Goal: Task Accomplishment & Management: Complete application form

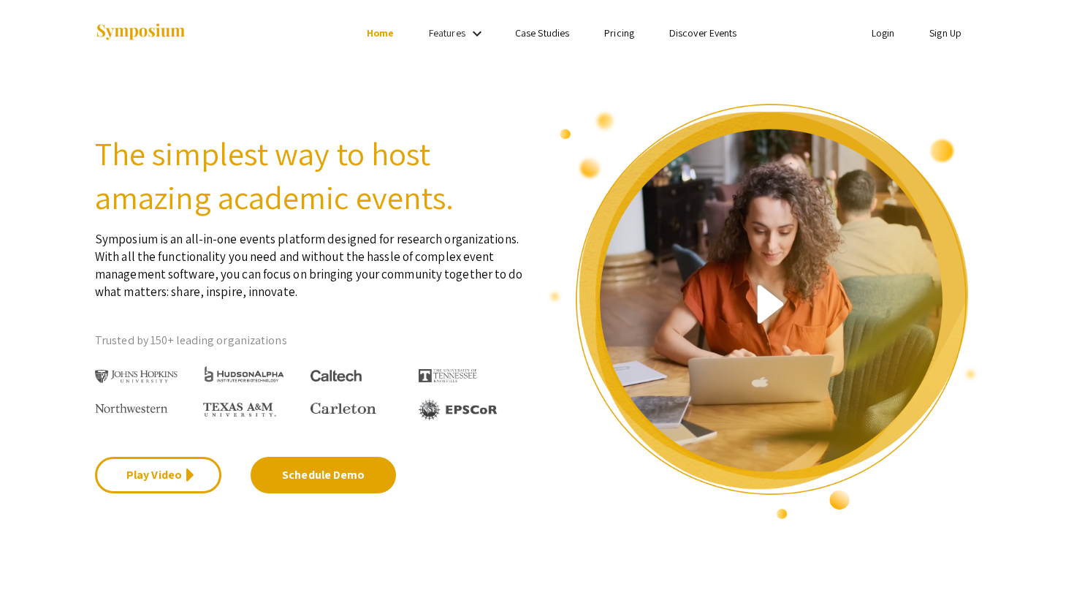
click at [942, 34] on link "Sign Up" at bounding box center [945, 32] width 32 height 13
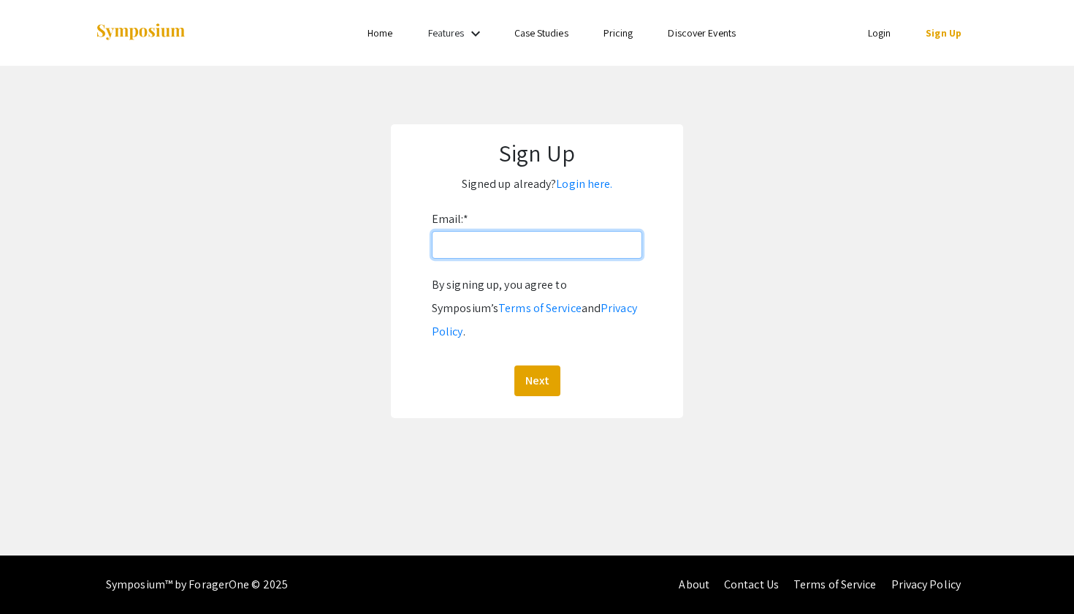
click at [556, 251] on input "Email: *" at bounding box center [537, 245] width 210 height 28
type input "[EMAIL_ADDRESS][PERSON_NAME][DOMAIN_NAME]"
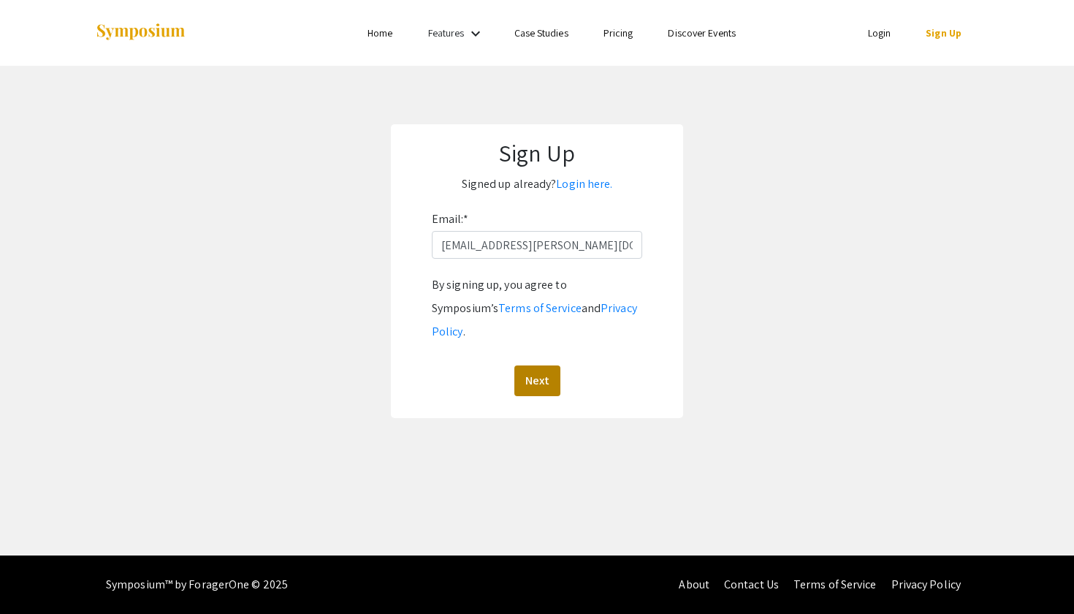
click at [532, 365] on button "Next" at bounding box center [537, 380] width 46 height 31
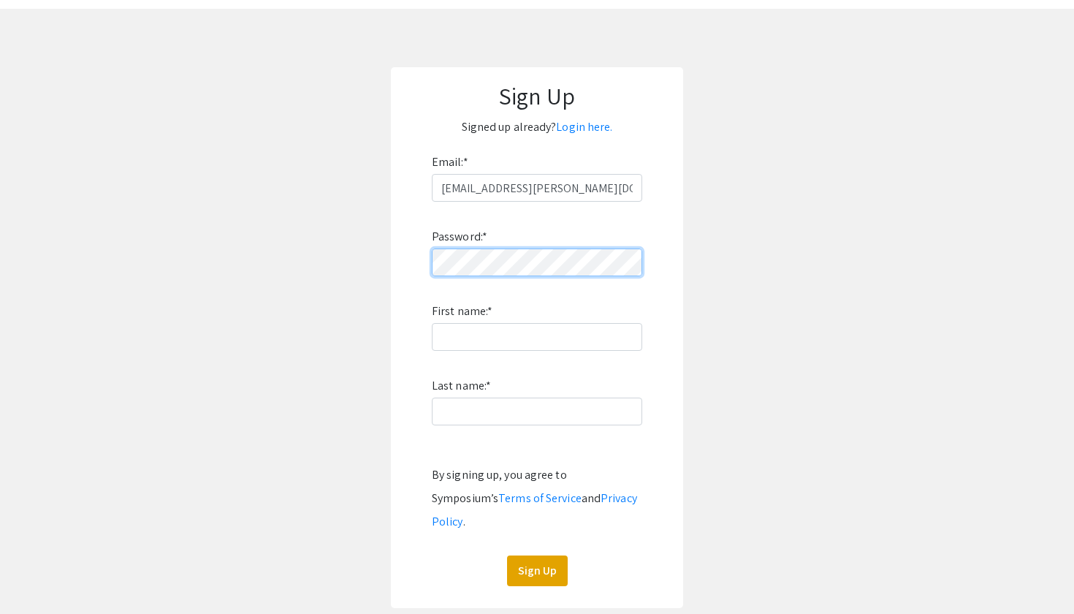
scroll to position [62, 0]
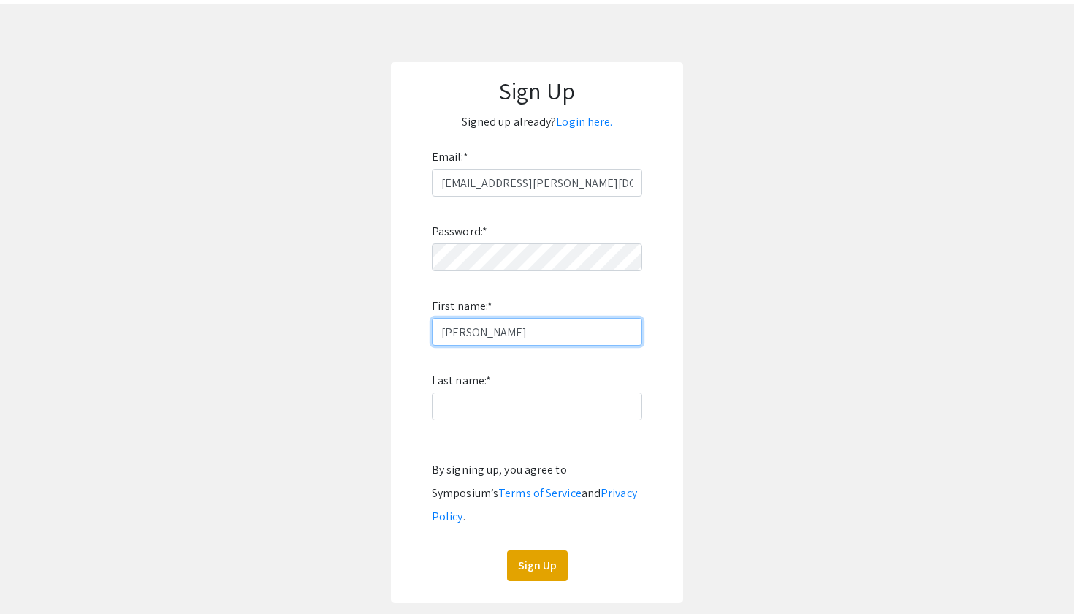
type input "[PERSON_NAME]"
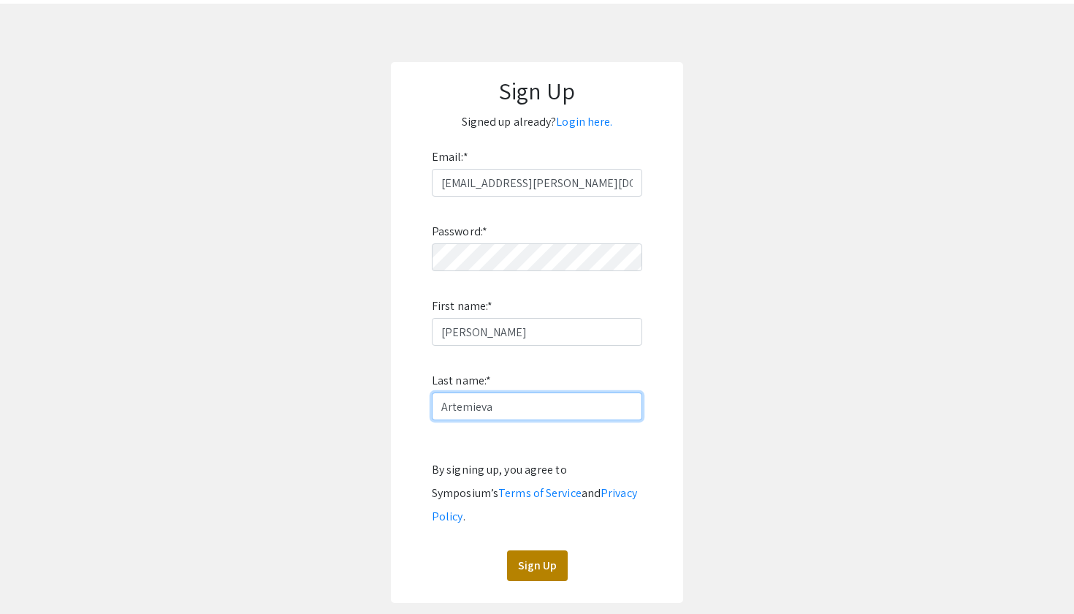
type input "Artemieva"
click at [525, 553] on button "Sign Up" at bounding box center [537, 565] width 61 height 31
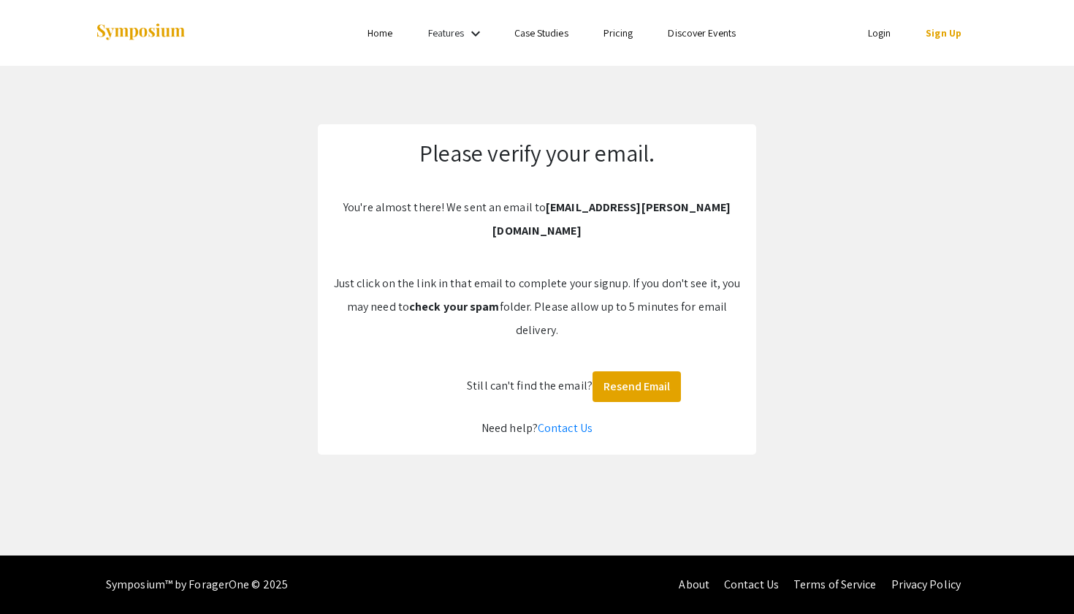
scroll to position [0, 0]
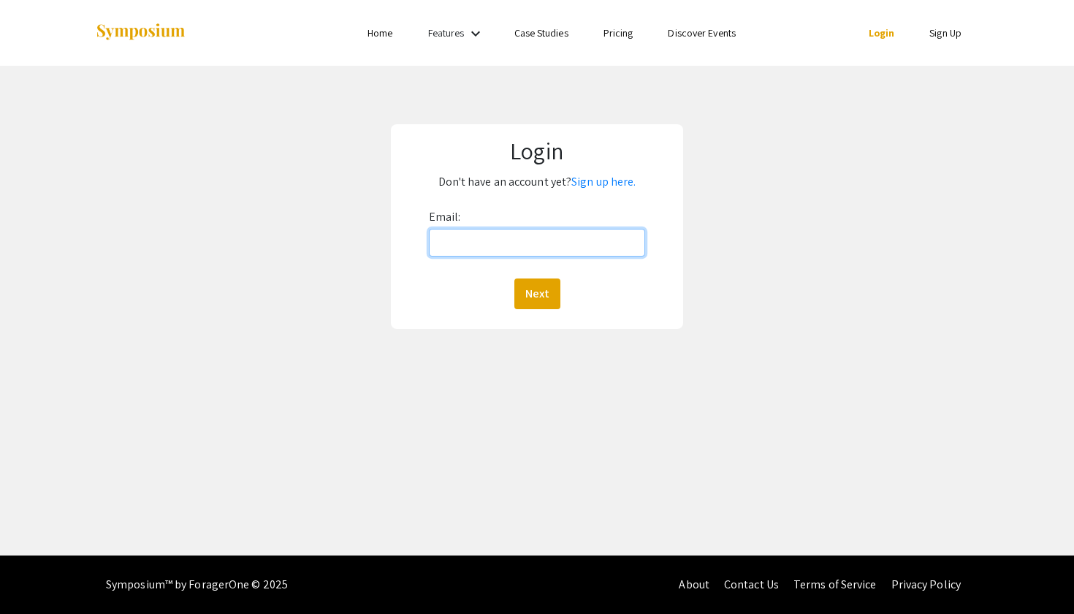
click at [476, 245] on input "Email:" at bounding box center [537, 243] width 217 height 28
type input "[EMAIL_ADDRESS][PERSON_NAME][DOMAIN_NAME]"
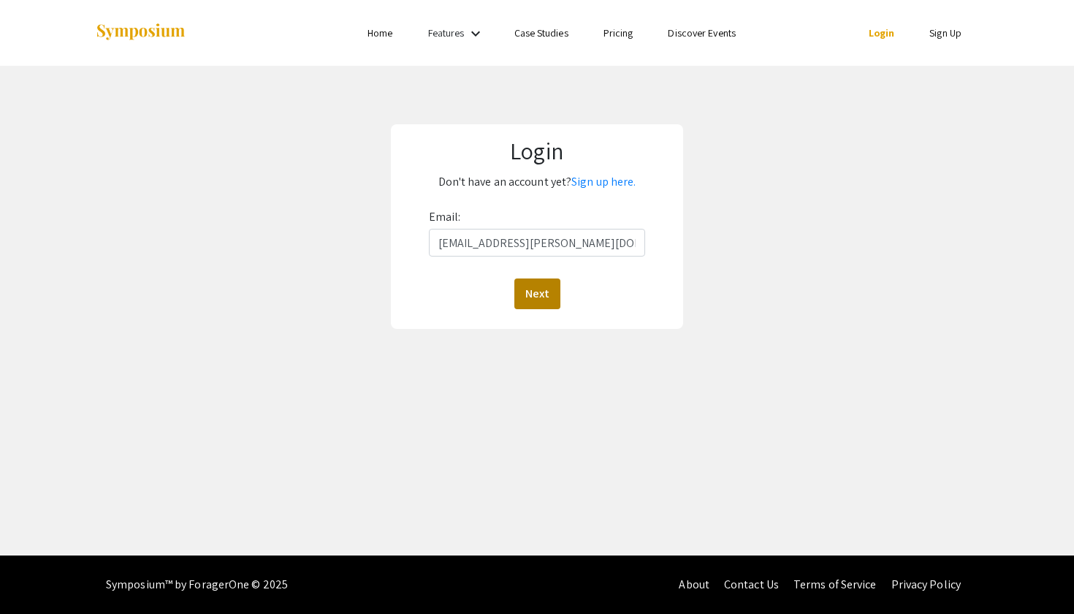
click at [522, 297] on button "Next" at bounding box center [537, 293] width 46 height 31
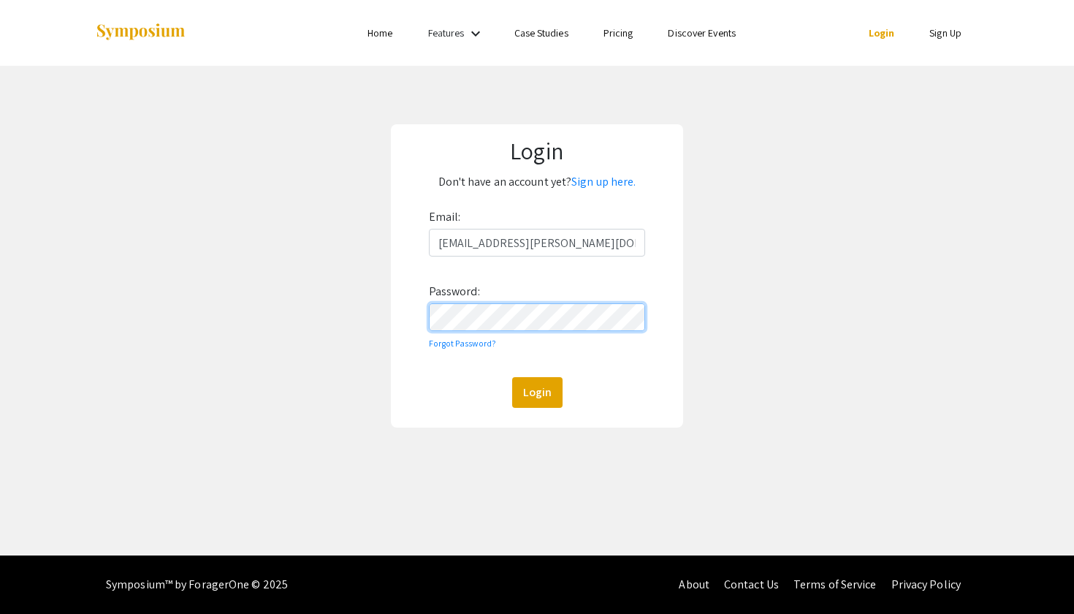
click at [536, 392] on button "Login" at bounding box center [537, 392] width 50 height 31
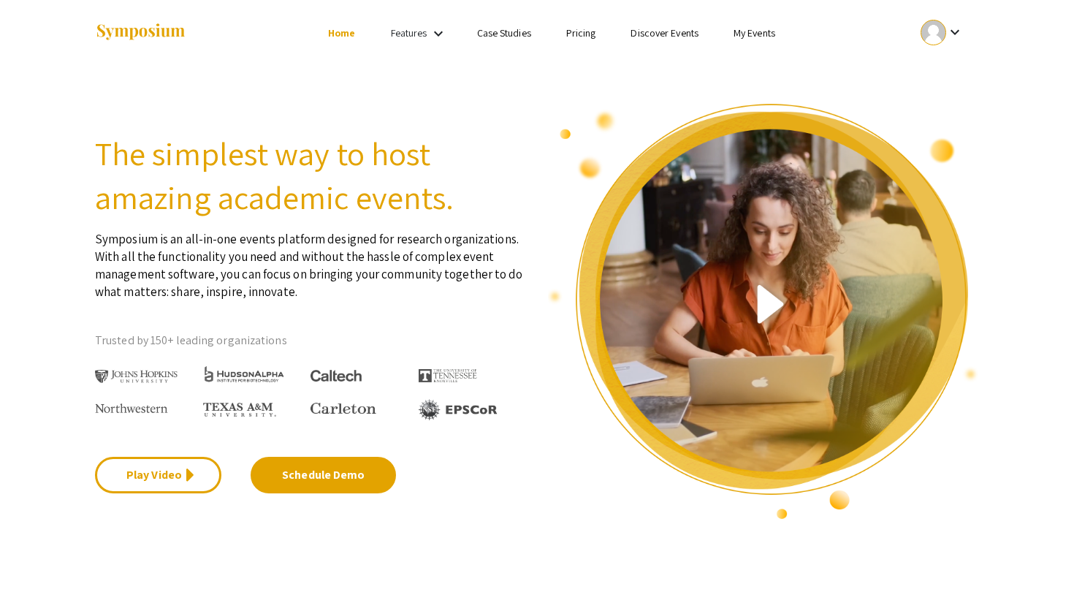
click at [957, 33] on mat-icon "keyboard_arrow_down" at bounding box center [955, 32] width 18 height 18
click at [938, 75] on button "My Account" at bounding box center [950, 72] width 90 height 35
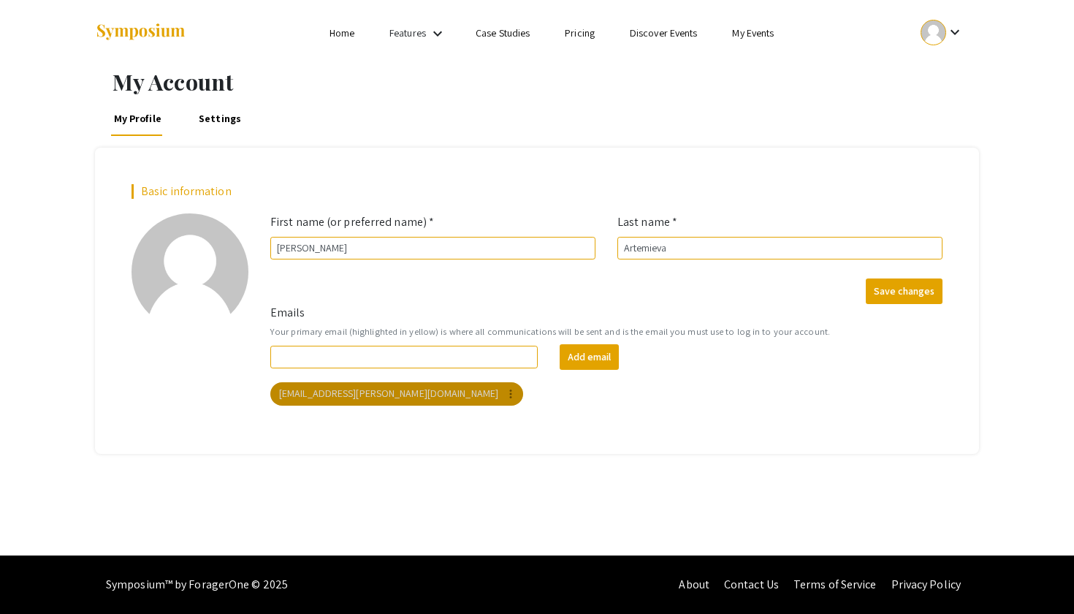
click at [504, 395] on mat-icon "more_vert" at bounding box center [510, 393] width 13 height 13
click at [414, 360] on div at bounding box center [537, 307] width 1074 height 614
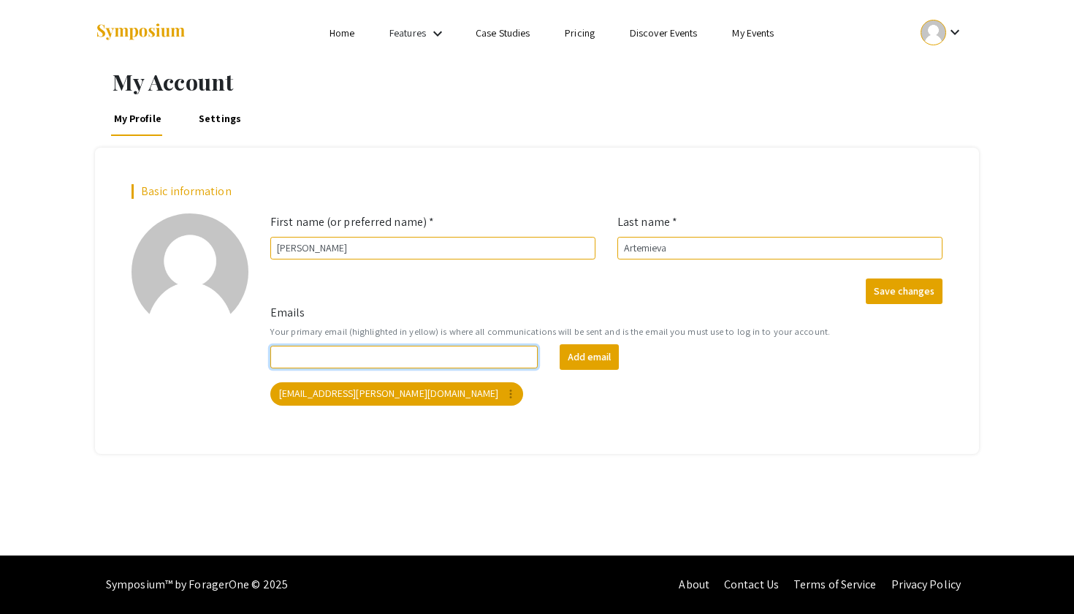
click at [406, 357] on input "Emails" at bounding box center [403, 357] width 267 height 23
type input "partemie@qatar.cmu.edu"
click at [567, 359] on button "Add email" at bounding box center [589, 357] width 59 height 26
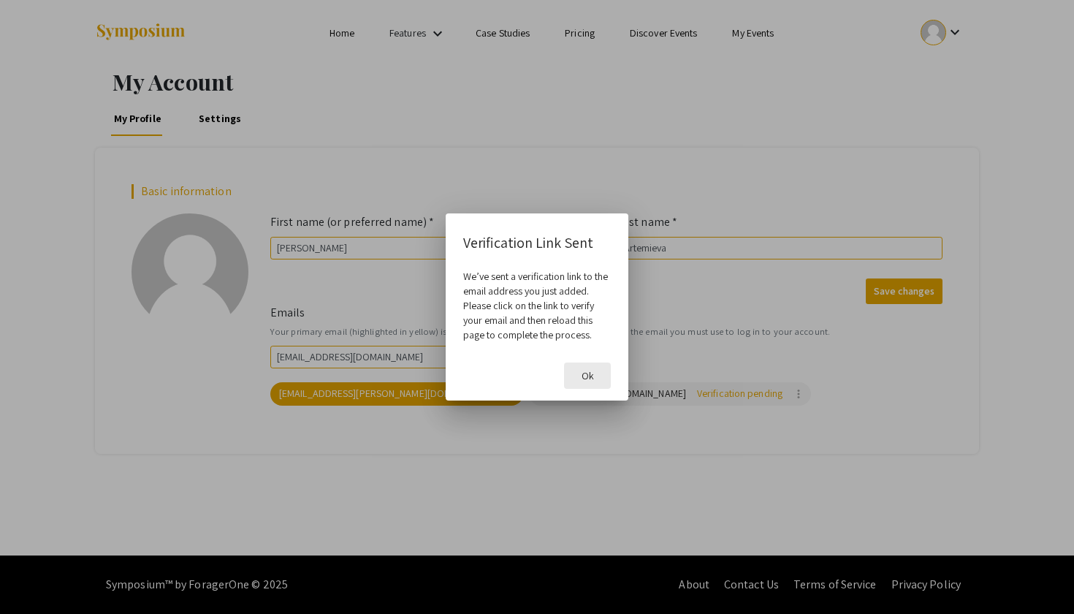
click at [591, 379] on span "Ok" at bounding box center [588, 375] width 12 height 13
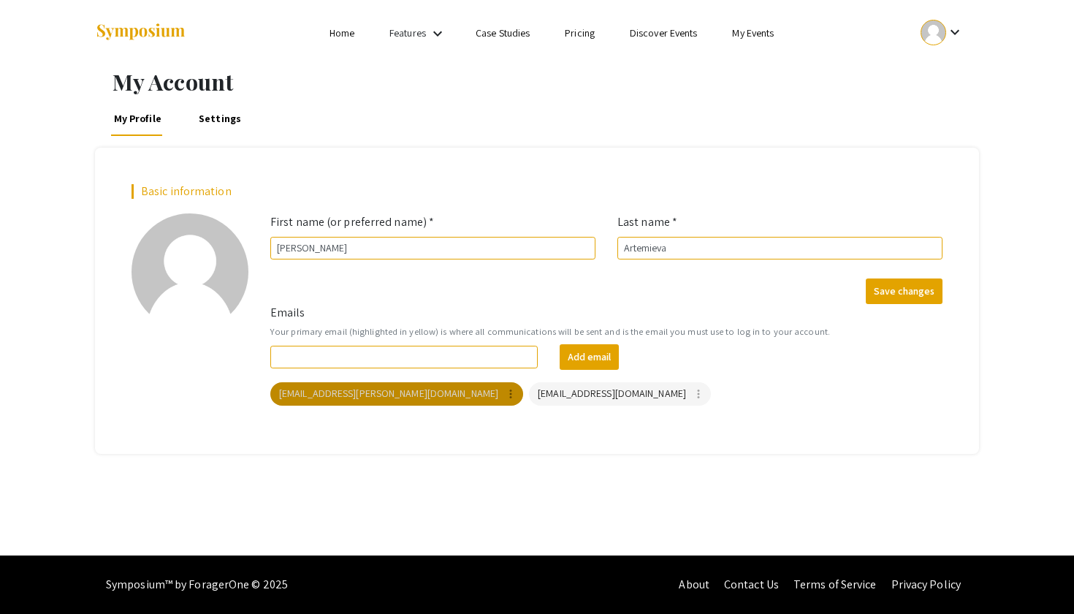
click at [504, 396] on mat-icon "more_vert" at bounding box center [510, 393] width 13 height 13
click at [430, 427] on div "Delete" at bounding box center [446, 423] width 82 height 47
click at [504, 392] on mat-icon "more_vert" at bounding box center [510, 393] width 13 height 13
click at [425, 423] on div "Delete" at bounding box center [446, 423] width 82 height 47
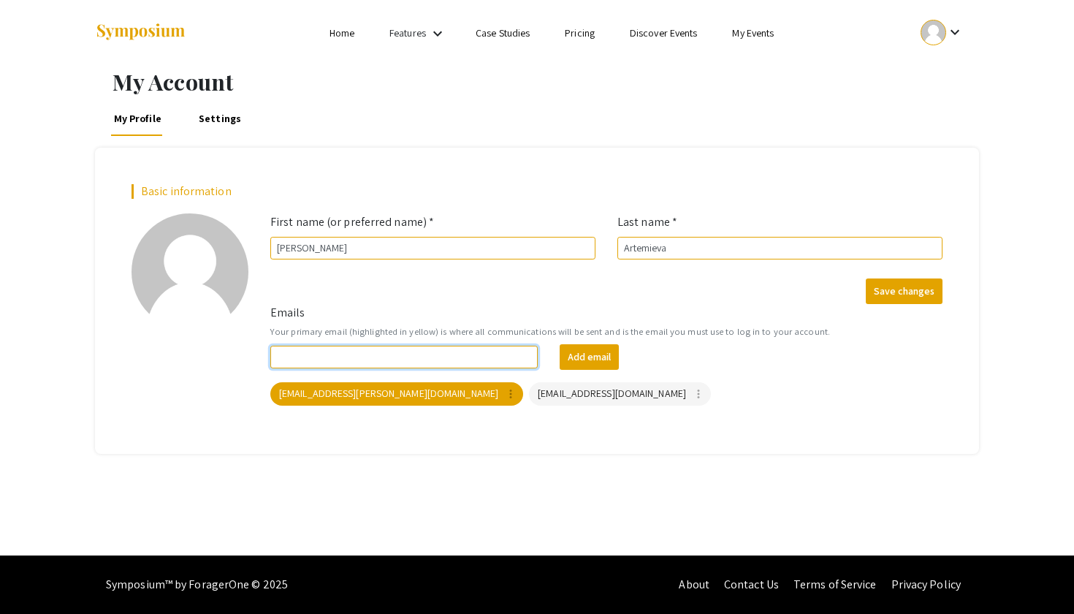
click at [357, 360] on input "Emails" at bounding box center [403, 357] width 267 height 23
click at [214, 127] on link "Settings" at bounding box center [219, 118] width 47 height 35
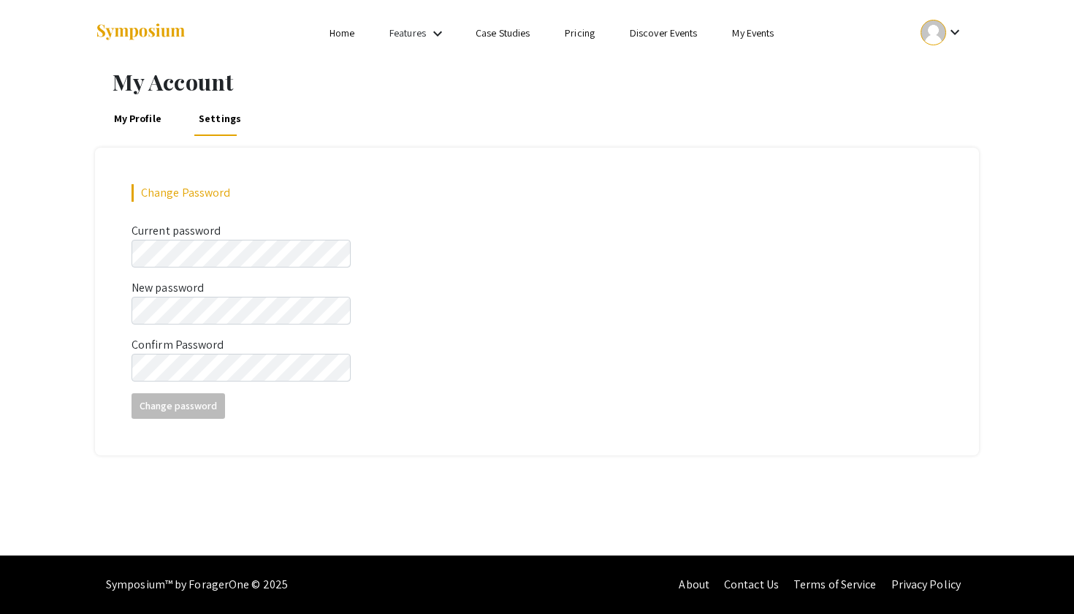
click at [127, 111] on link "My Profile" at bounding box center [137, 118] width 53 height 35
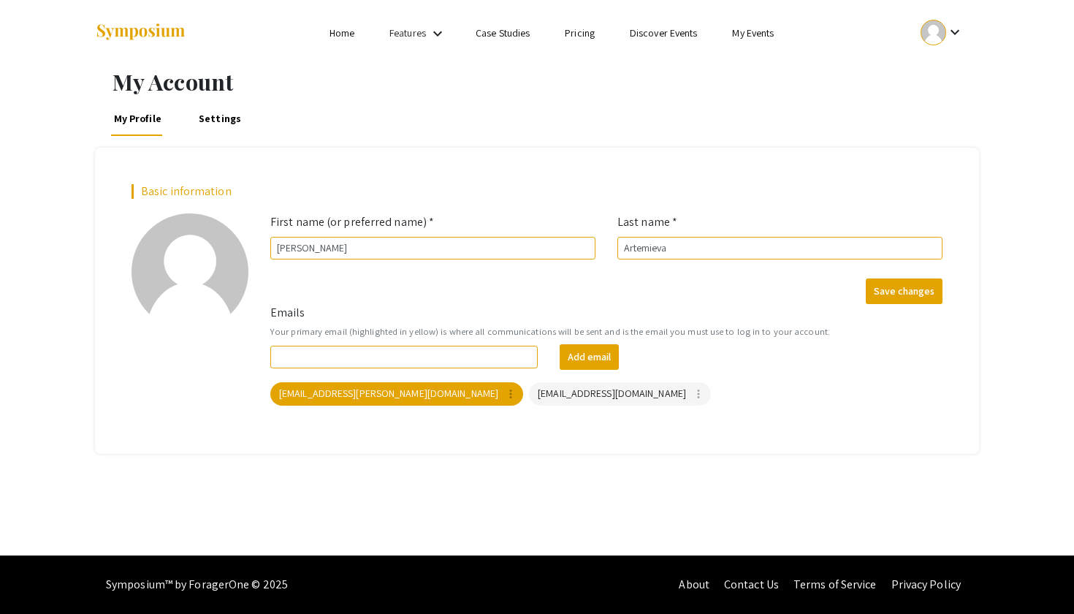
click at [957, 32] on mat-icon "keyboard_arrow_down" at bounding box center [955, 32] width 18 height 18
click at [563, 395] on div at bounding box center [537, 307] width 1074 height 614
click at [692, 392] on mat-icon "more_vert" at bounding box center [698, 393] width 13 height 13
click at [577, 425] on button "Make primary" at bounding box center [595, 423] width 82 height 35
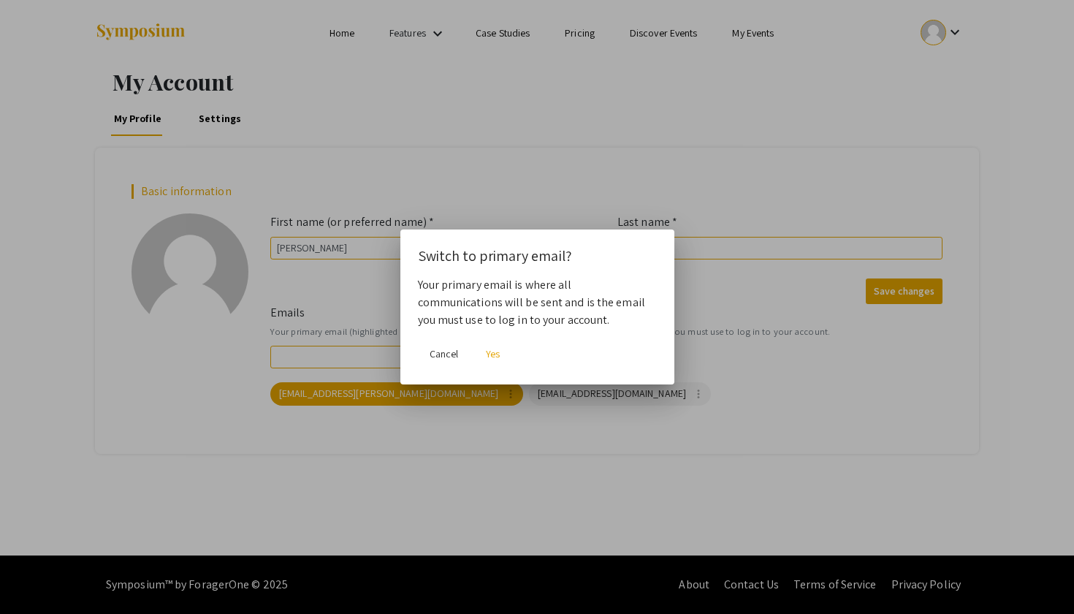
click at [493, 342] on button "Yes" at bounding box center [493, 354] width 47 height 26
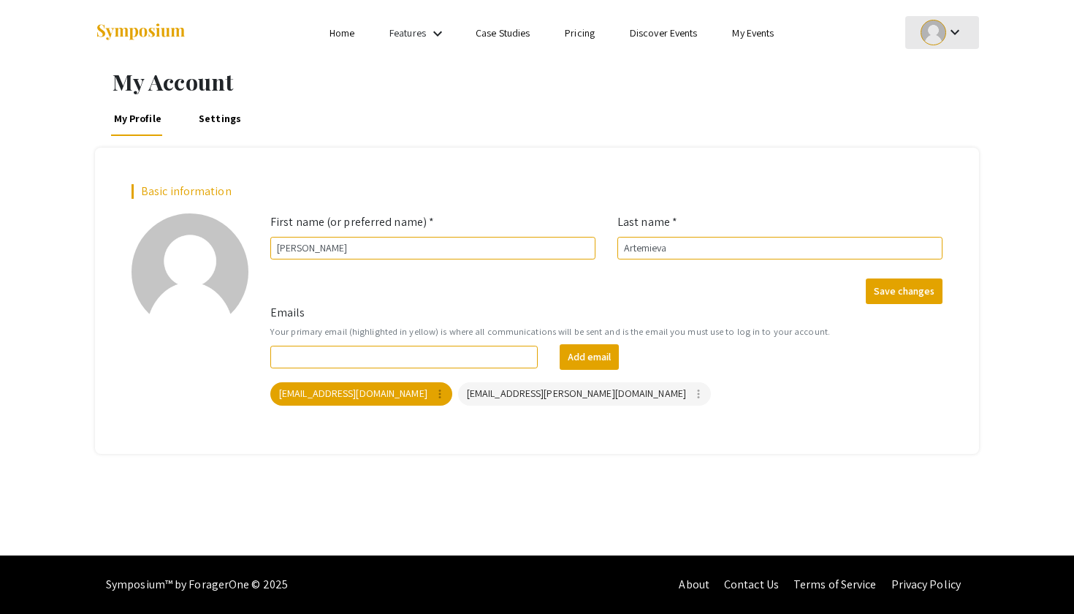
click at [954, 32] on mat-icon "keyboard_arrow_down" at bounding box center [955, 32] width 18 height 18
click at [925, 137] on button "Sign out" at bounding box center [950, 142] width 90 height 35
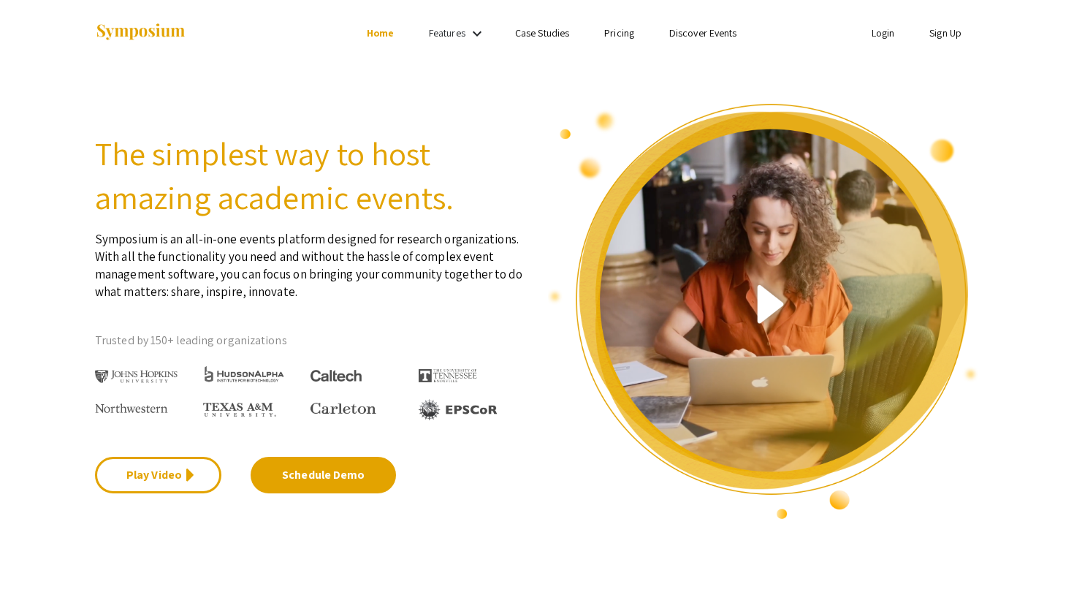
click at [947, 26] on link "Sign Up" at bounding box center [945, 32] width 32 height 13
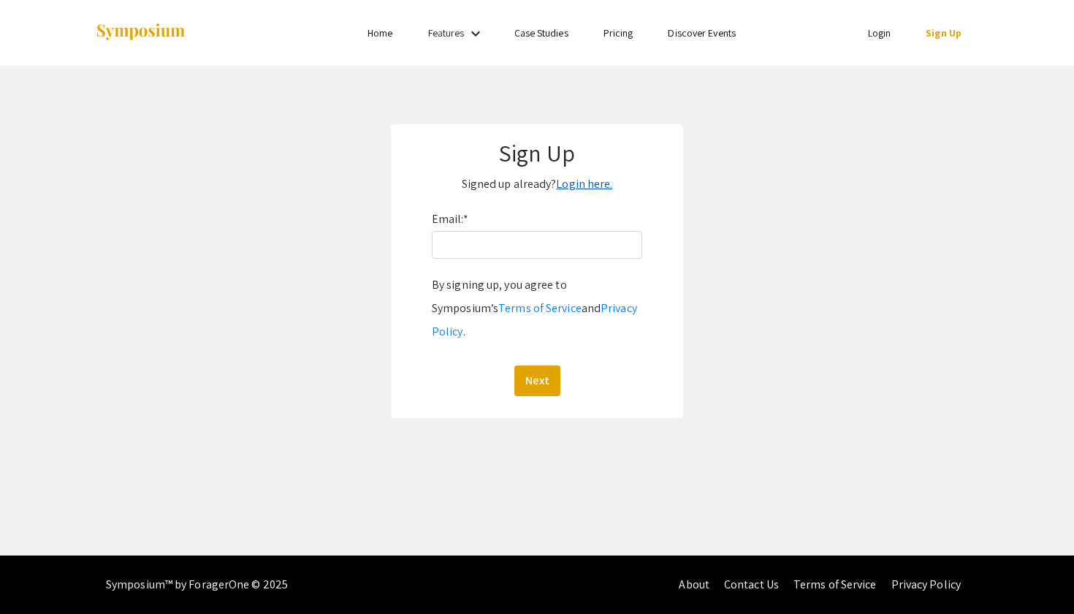
click at [594, 191] on link "Login here." at bounding box center [584, 183] width 56 height 15
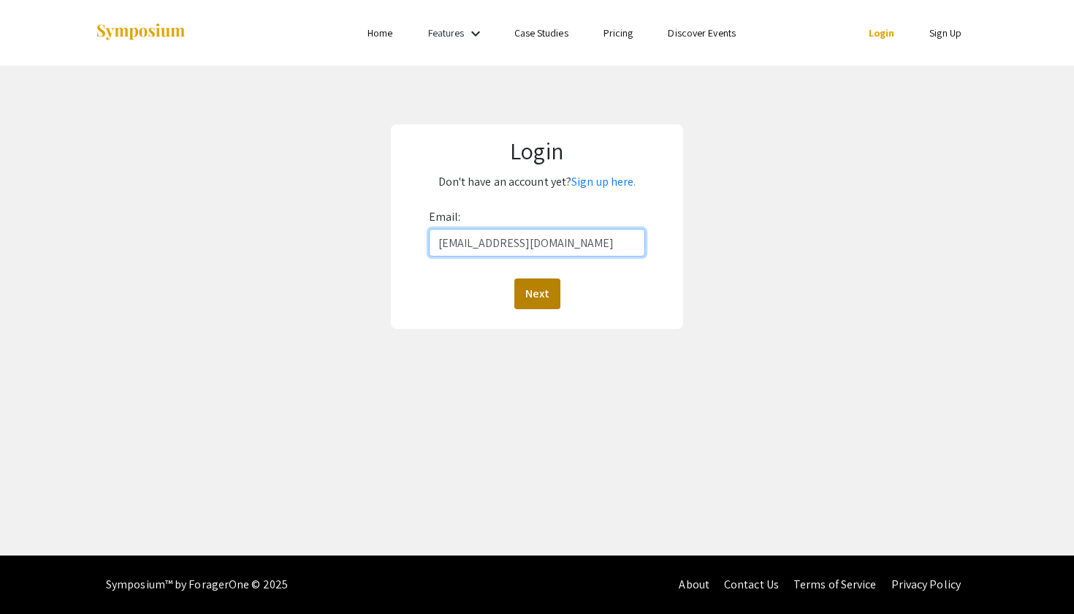
type input "[EMAIL_ADDRESS][DOMAIN_NAME]"
click at [540, 297] on button "Next" at bounding box center [537, 293] width 46 height 31
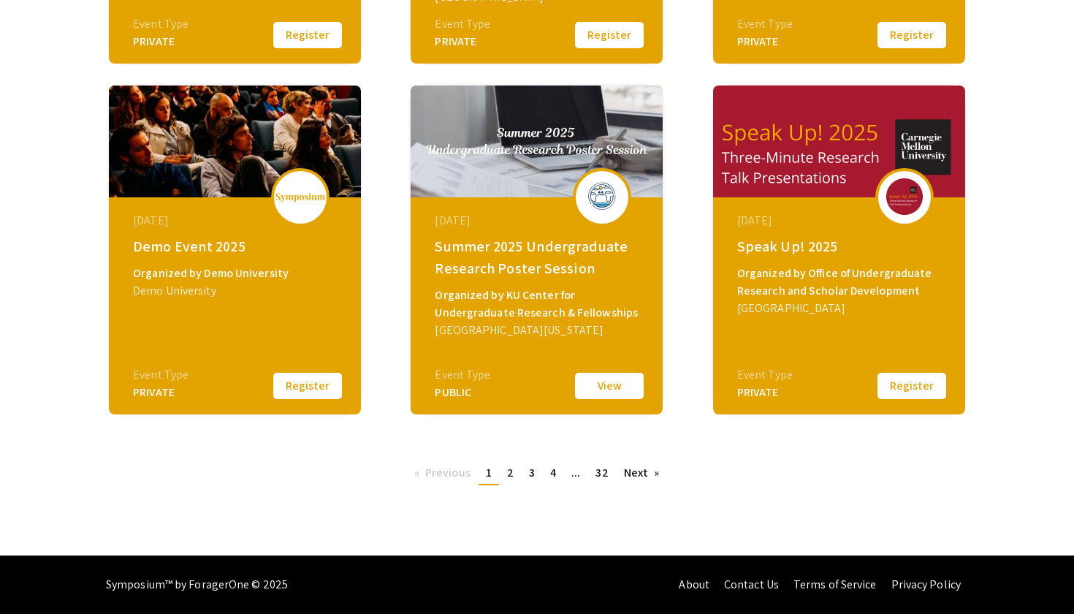
scroll to position [516, 0]
click at [633, 474] on link "Next page" at bounding box center [642, 473] width 50 height 22
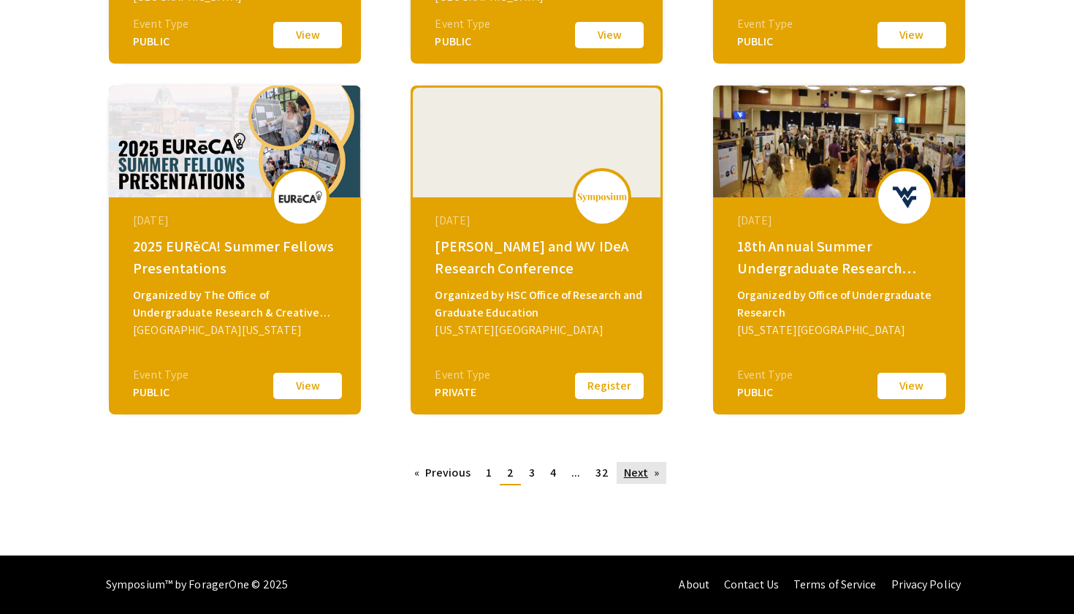
scroll to position [516, 0]
click at [487, 475] on span "1" at bounding box center [489, 472] width 6 height 15
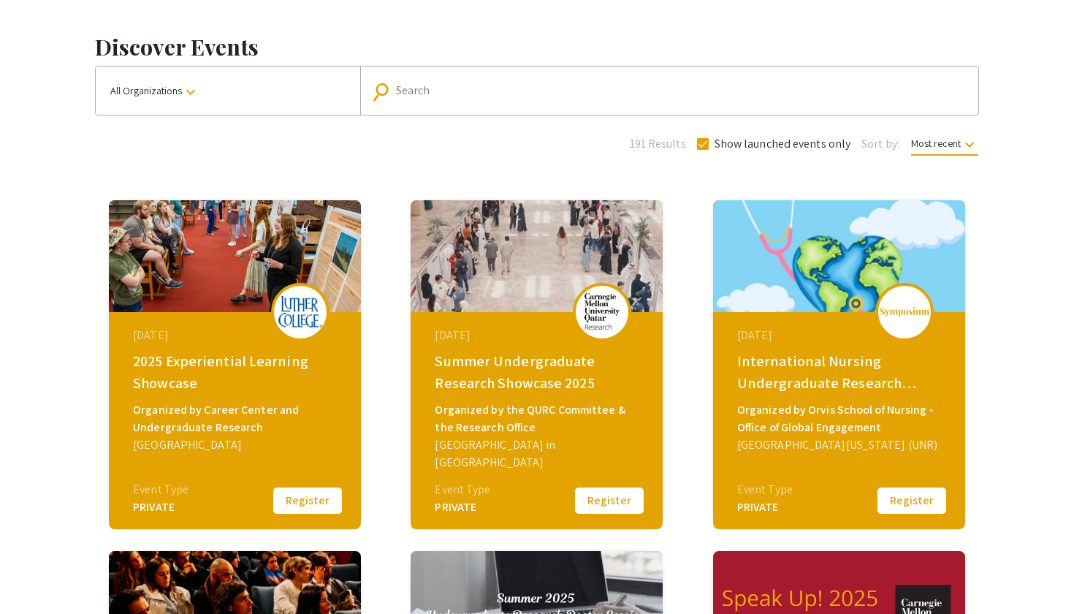
scroll to position [64, 0]
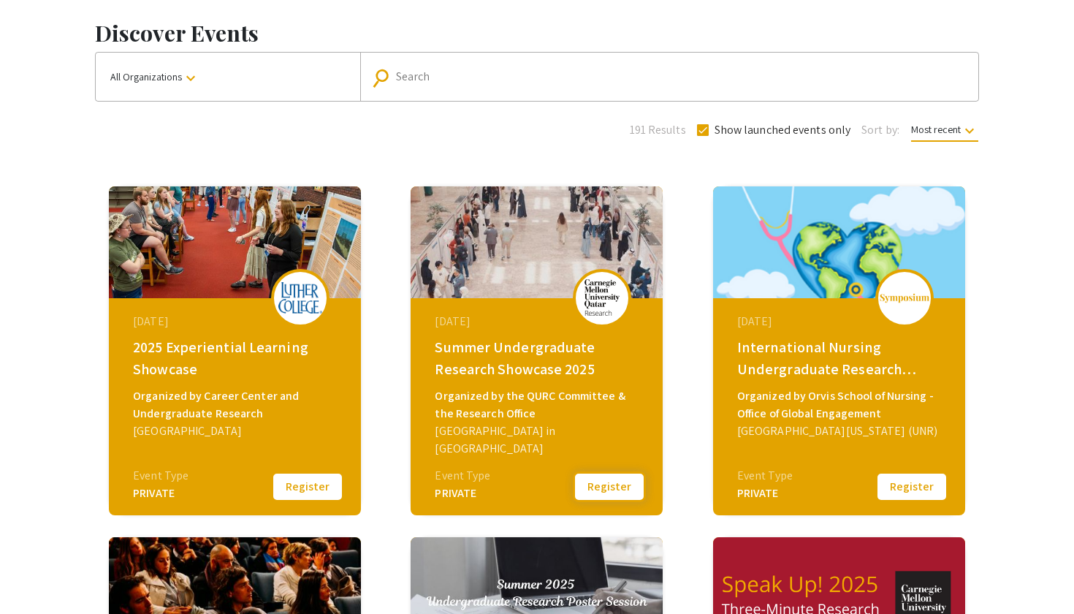
click at [586, 492] on button "Register" at bounding box center [609, 486] width 73 height 31
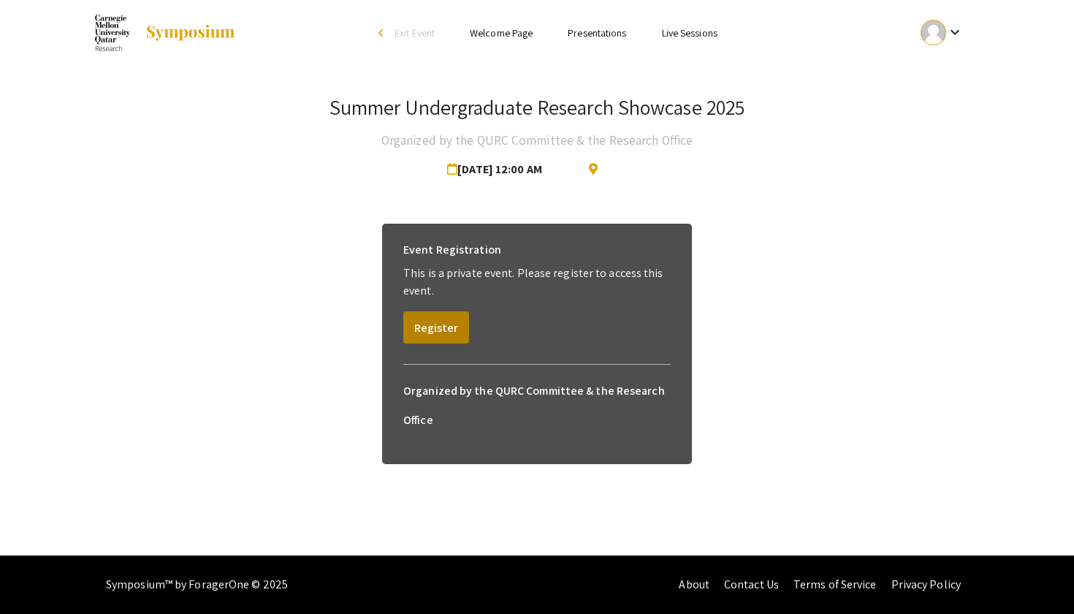
click at [432, 331] on button "Register" at bounding box center [436, 327] width 66 height 32
click at [439, 326] on button "Register" at bounding box center [436, 327] width 66 height 32
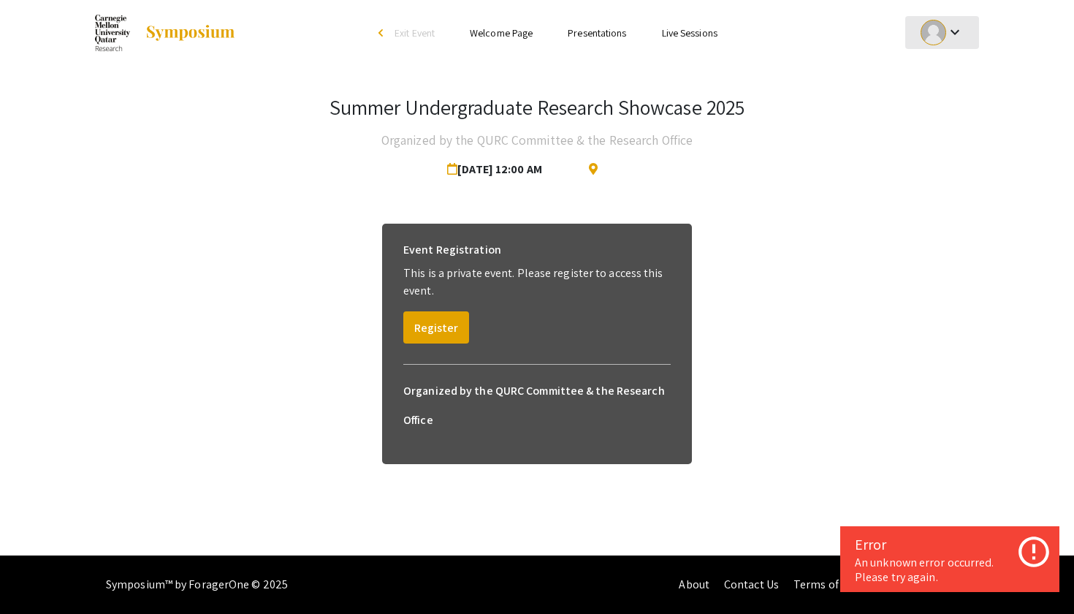
click at [948, 28] on mat-icon "keyboard_arrow_down" at bounding box center [955, 32] width 18 height 18
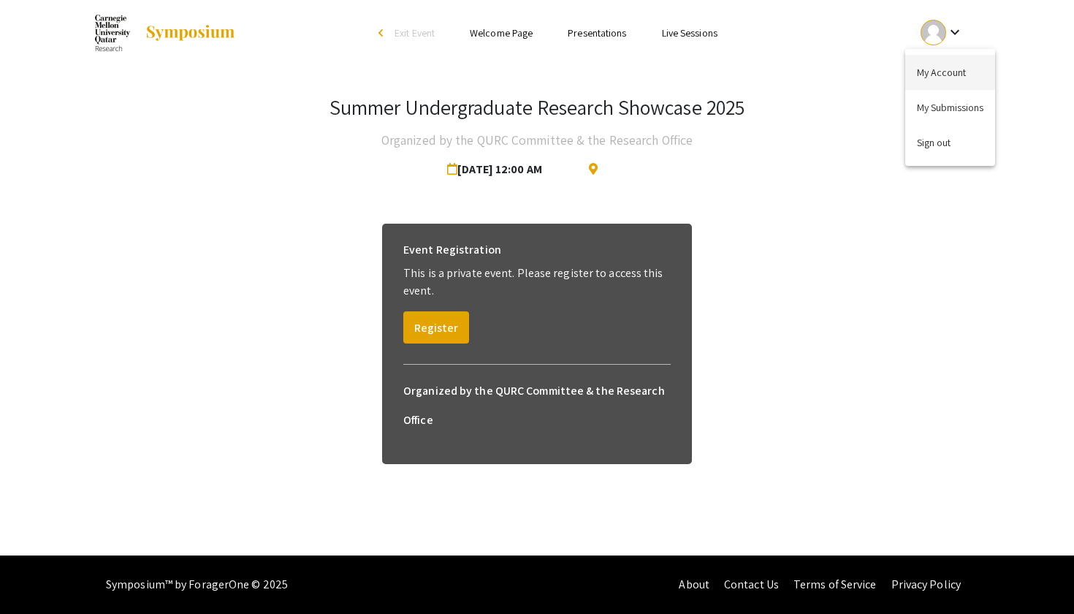
click at [940, 75] on button "My Account" at bounding box center [950, 72] width 90 height 35
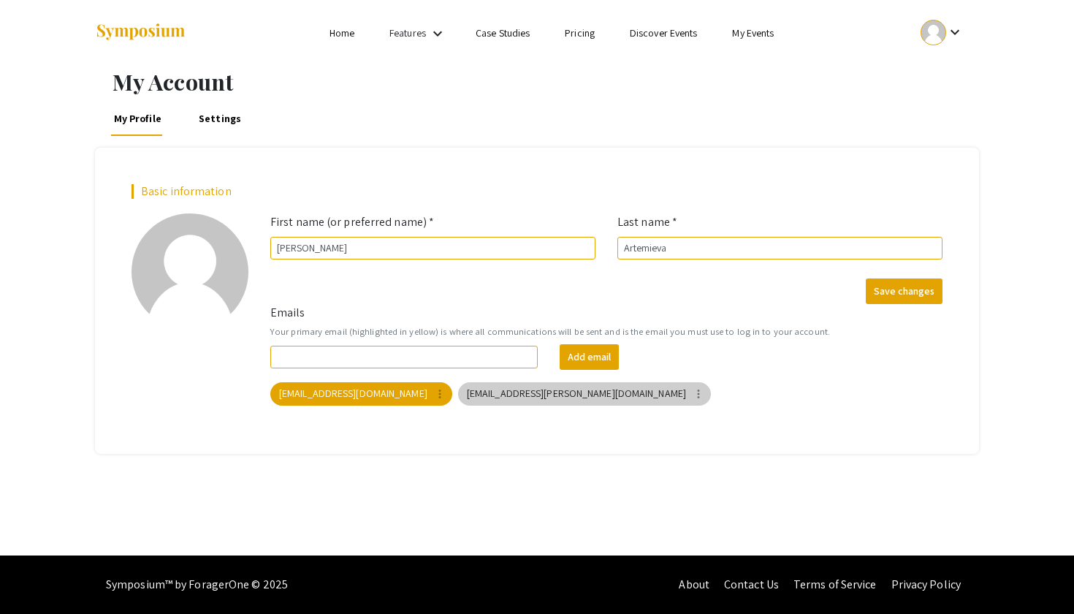
click at [692, 396] on mat-icon "more_vert" at bounding box center [698, 393] width 13 height 13
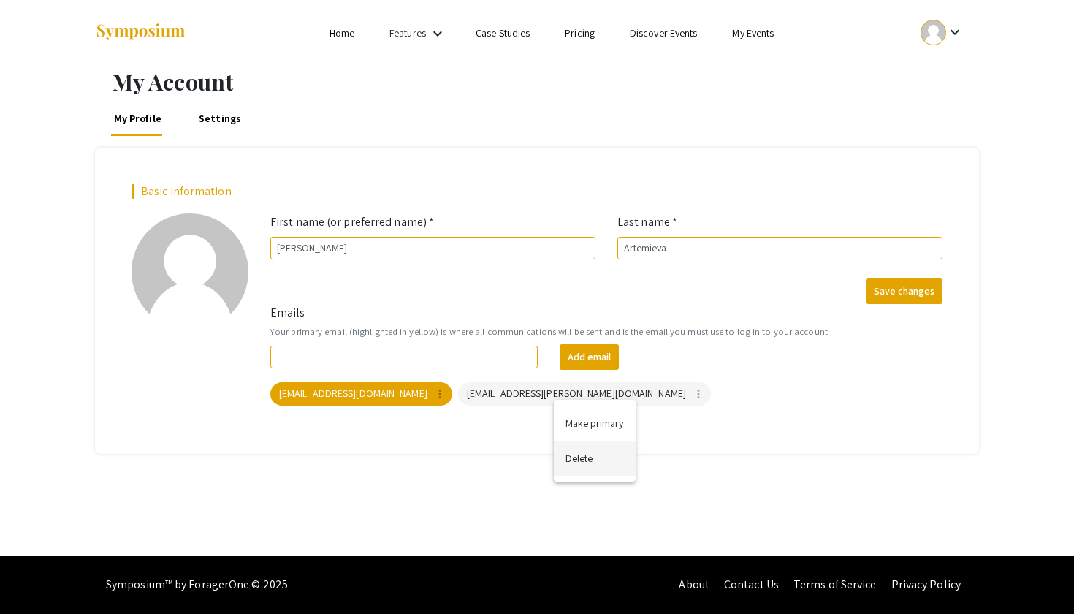
click at [576, 453] on button "Delete" at bounding box center [595, 458] width 82 height 35
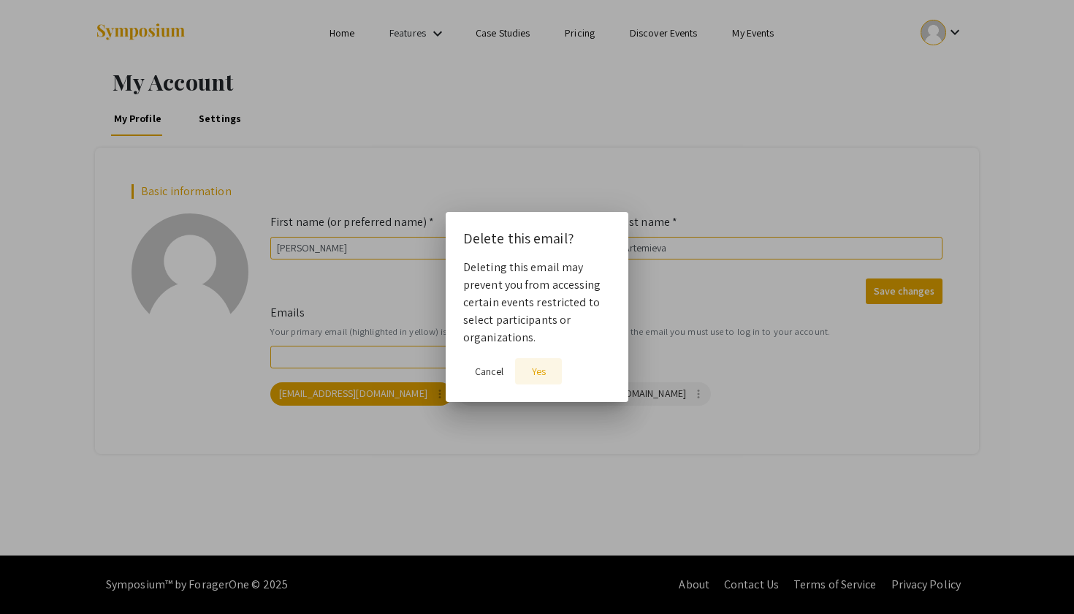
click at [541, 372] on span "Yes" at bounding box center [539, 371] width 14 height 13
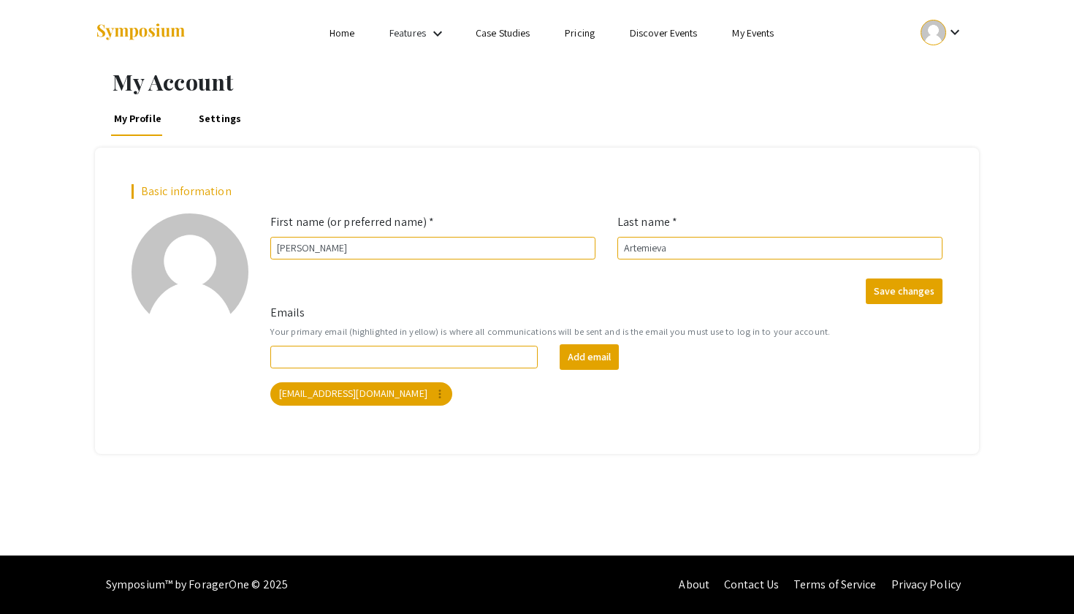
click at [734, 29] on link "My Events" at bounding box center [753, 32] width 42 height 13
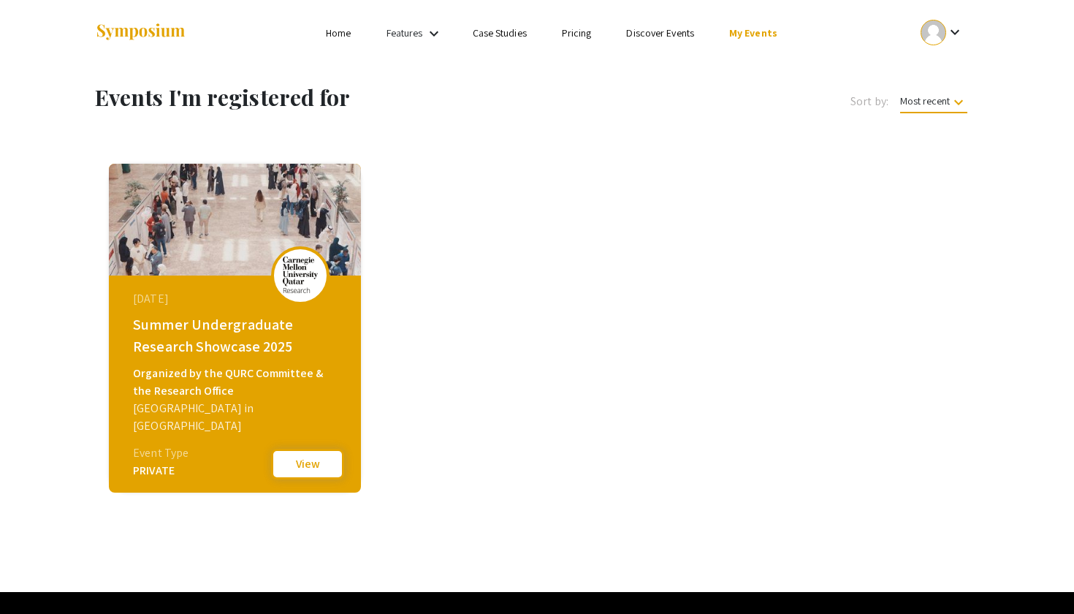
click at [301, 467] on button "View" at bounding box center [307, 464] width 73 height 31
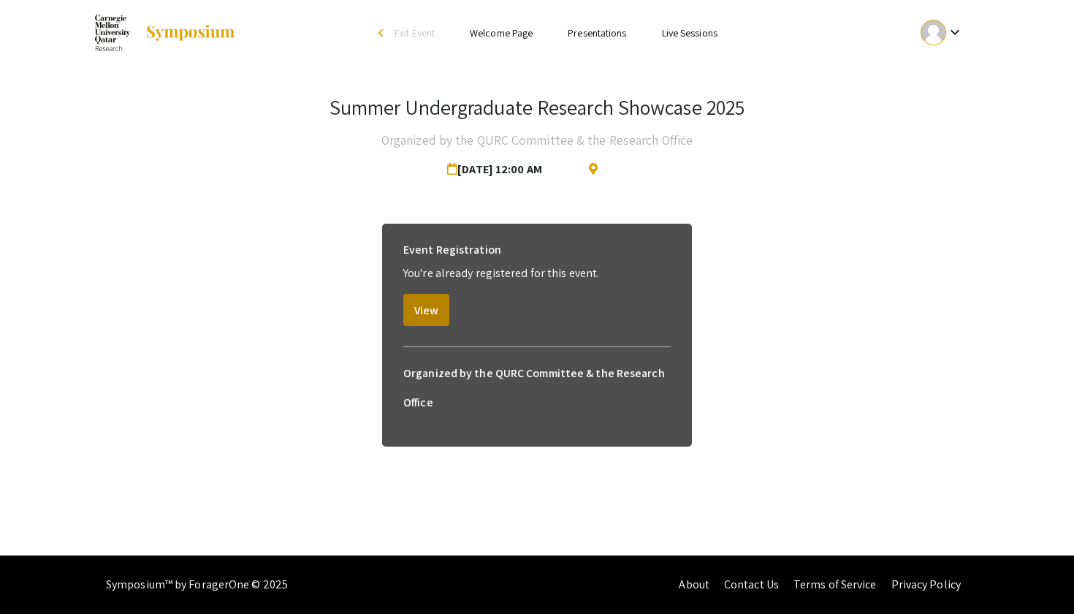
click at [440, 310] on button "View" at bounding box center [426, 310] width 46 height 32
click at [421, 311] on button "View" at bounding box center [426, 310] width 46 height 32
click at [424, 305] on button "View" at bounding box center [426, 310] width 46 height 32
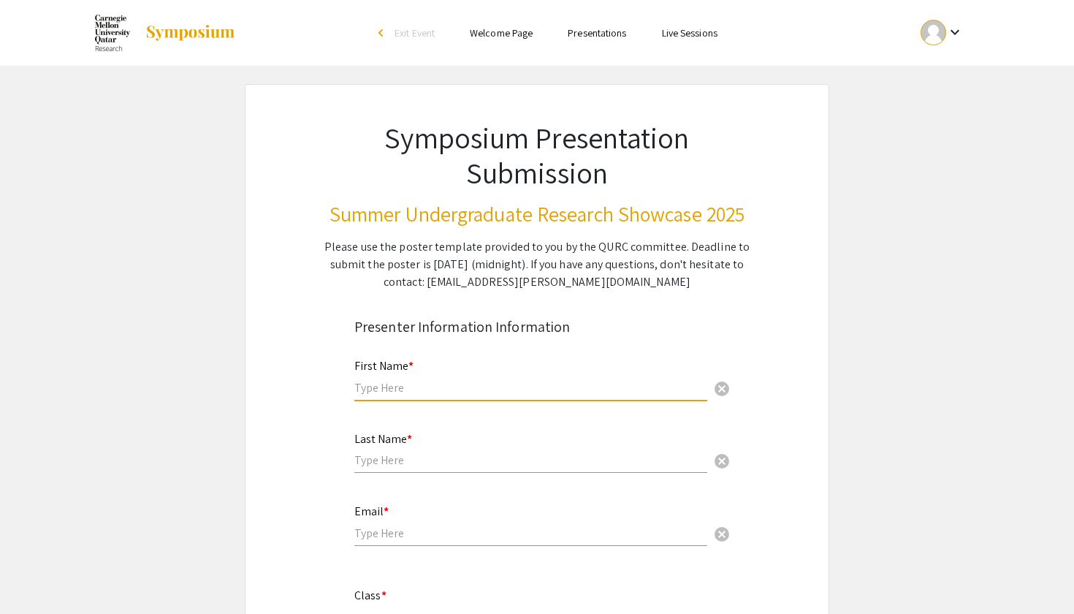
click at [423, 389] on input "text" at bounding box center [530, 387] width 353 height 15
type input "[PERSON_NAME]"
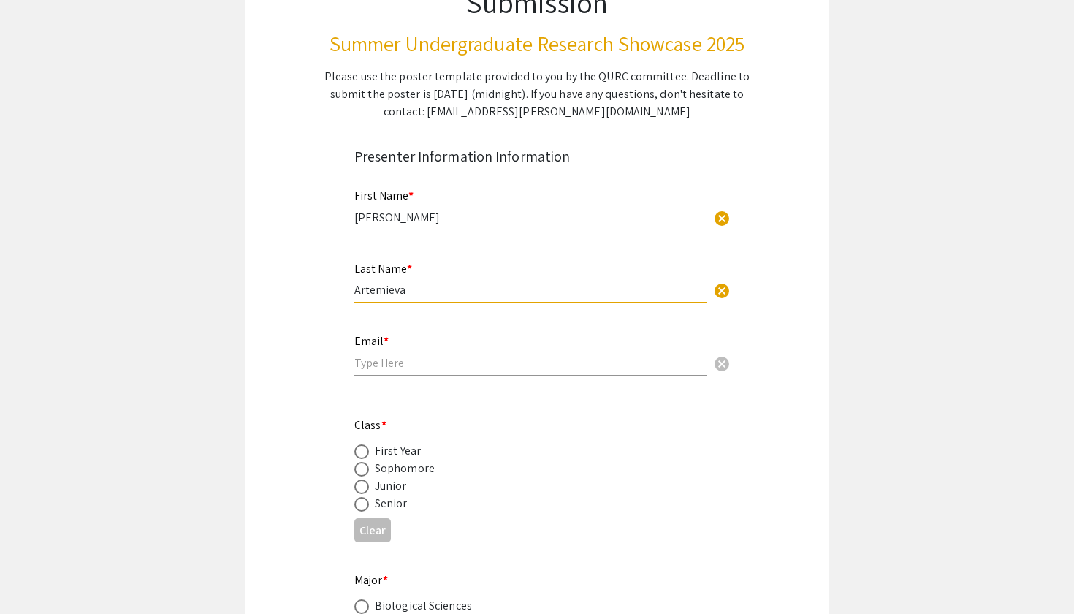
scroll to position [174, 0]
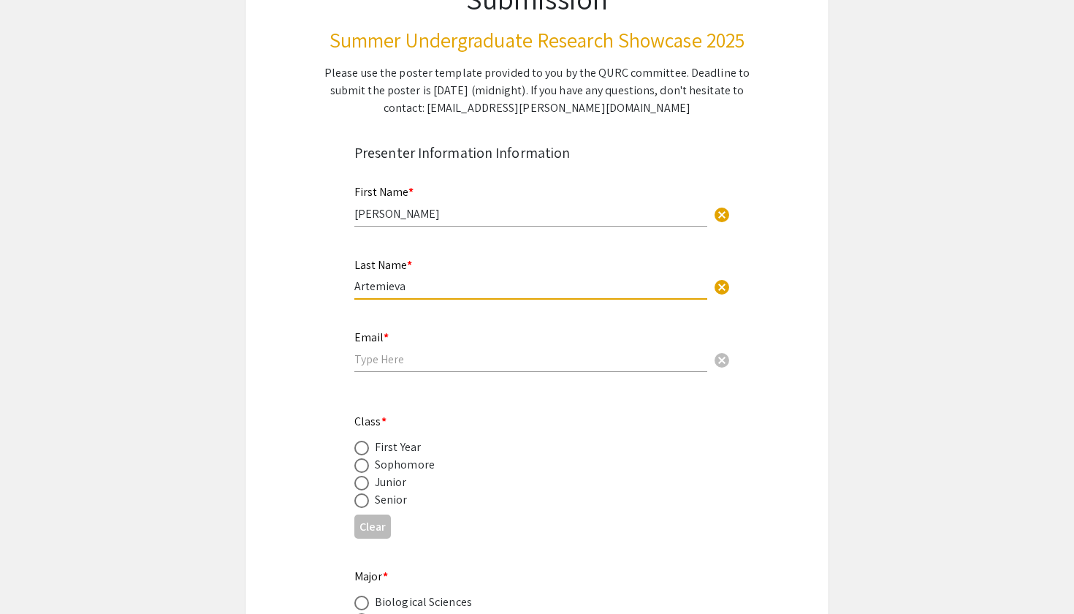
type input "Artemieva"
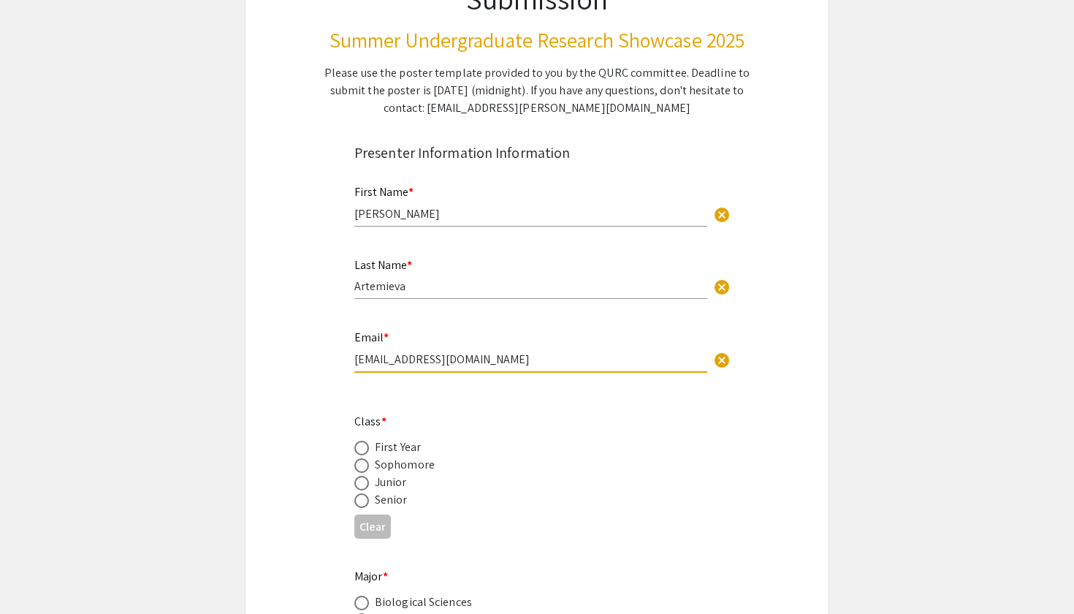
type input "[EMAIL_ADDRESS][DOMAIN_NAME]"
click at [365, 391] on app-form-preview-presenter-fields "First Name * [PERSON_NAME] cancel This field is required. Last Name * Artemieva…" at bounding box center [536, 444] width 365 height 546
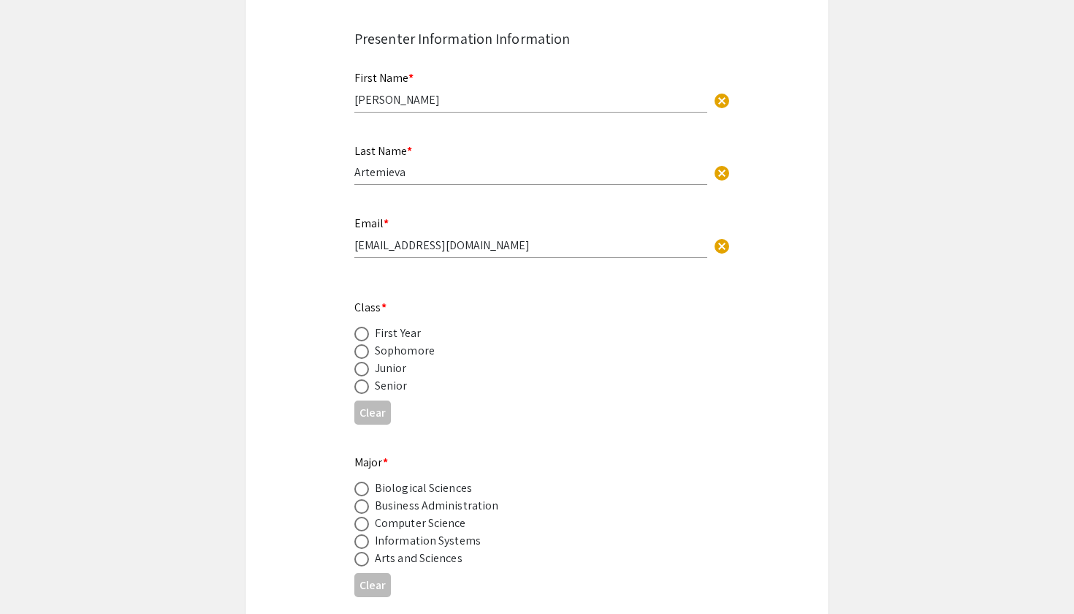
scroll to position [292, 0]
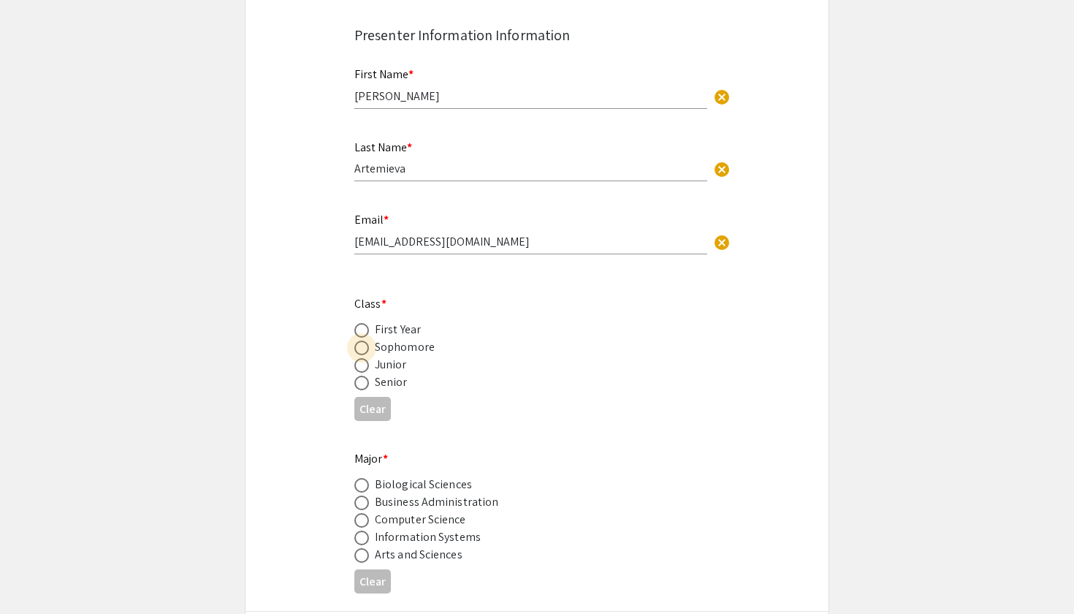
click at [361, 350] on span at bounding box center [361, 348] width 15 height 15
click at [361, 350] on input "radio" at bounding box center [361, 348] width 15 height 15
radio input "true"
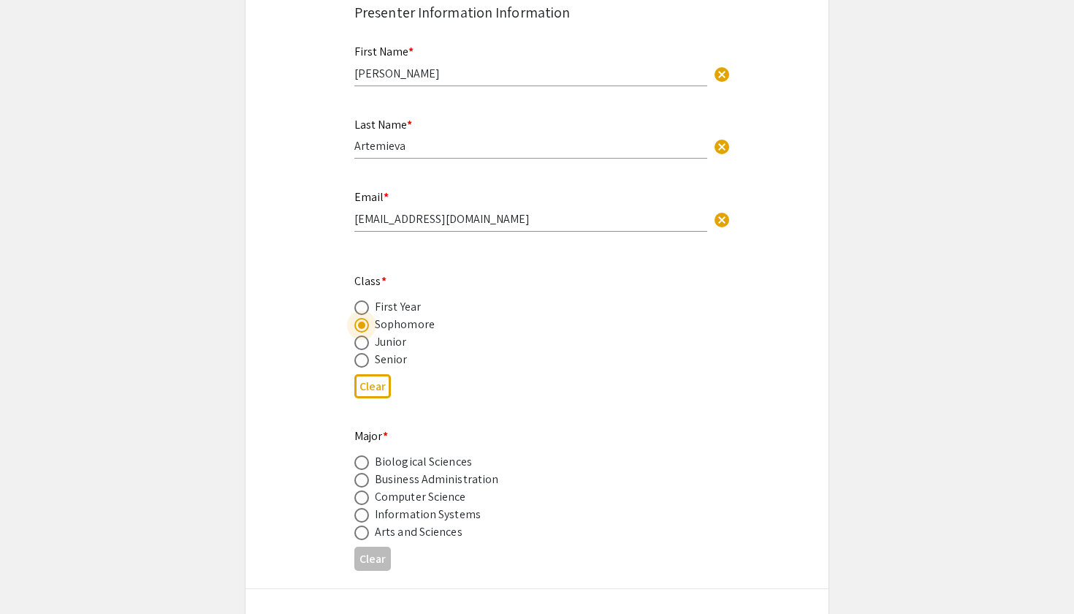
scroll to position [304, 0]
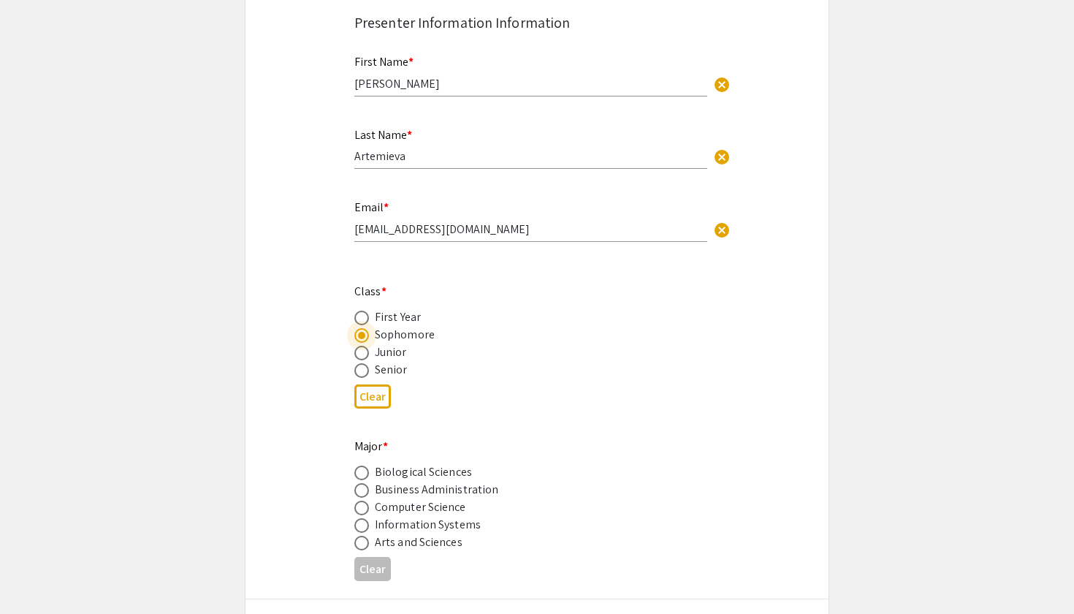
click at [363, 316] on span at bounding box center [361, 318] width 15 height 15
click at [363, 316] on input "radio" at bounding box center [361, 318] width 15 height 15
radio input "true"
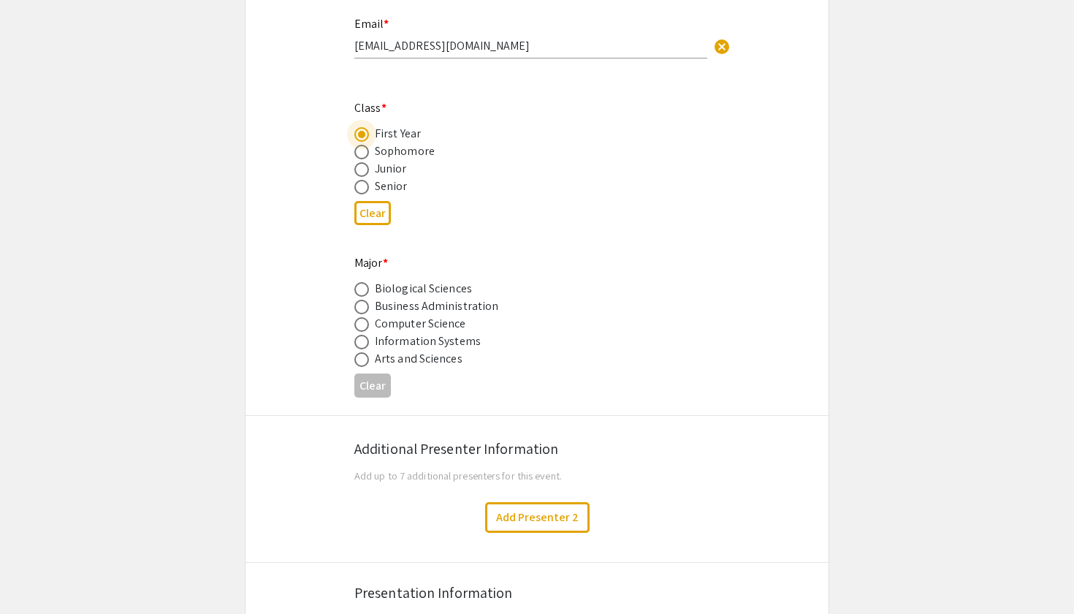
scroll to position [490, 0]
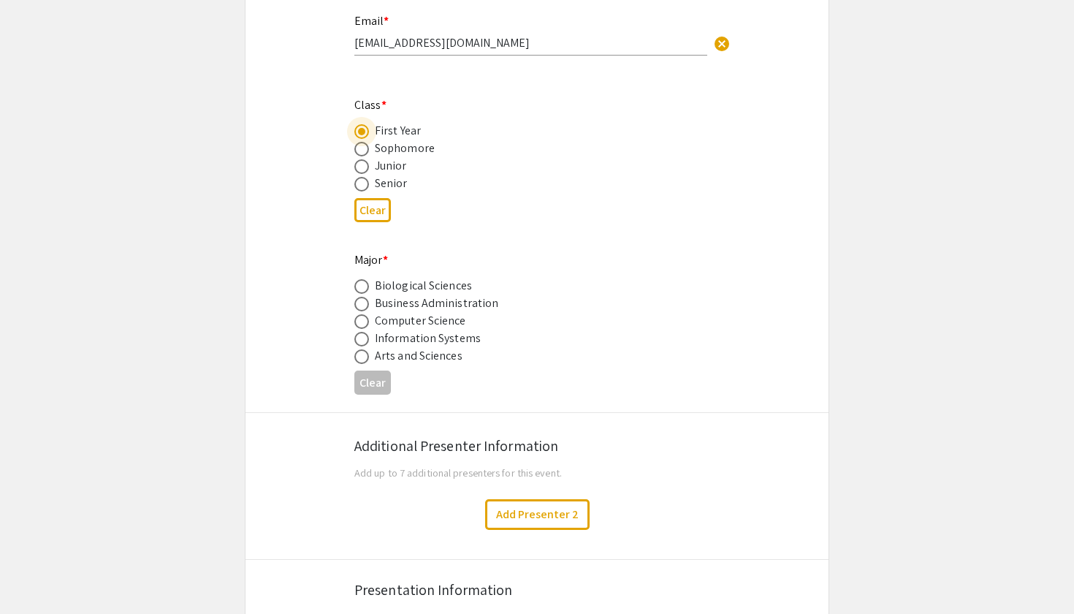
click at [365, 306] on span at bounding box center [361, 304] width 15 height 15
click at [365, 306] on input "radio" at bounding box center [361, 304] width 15 height 15
radio input "true"
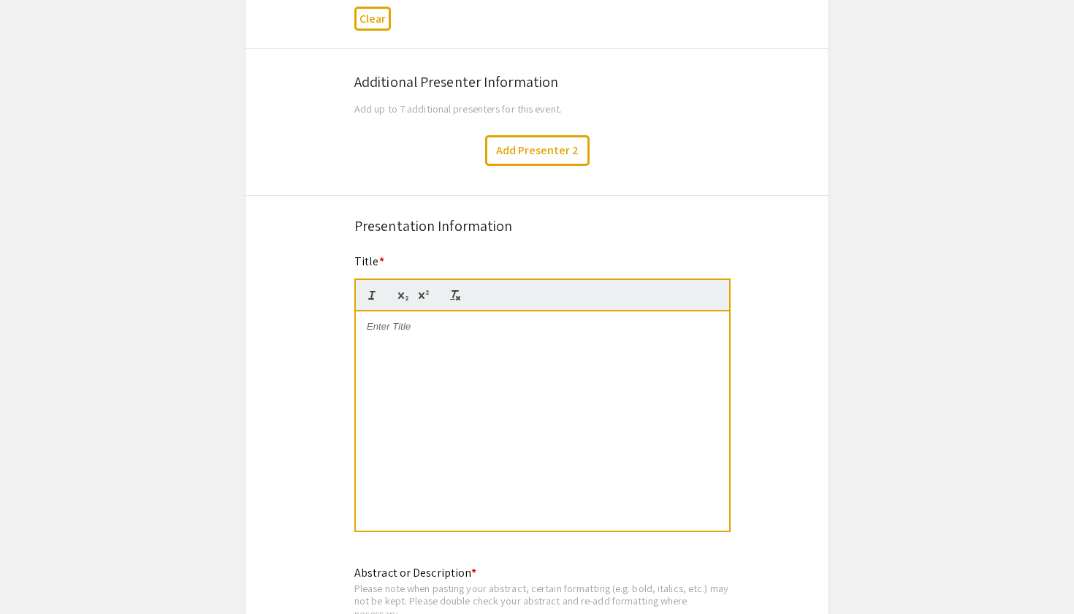
scroll to position [855, 0]
click at [409, 360] on div at bounding box center [542, 420] width 373 height 219
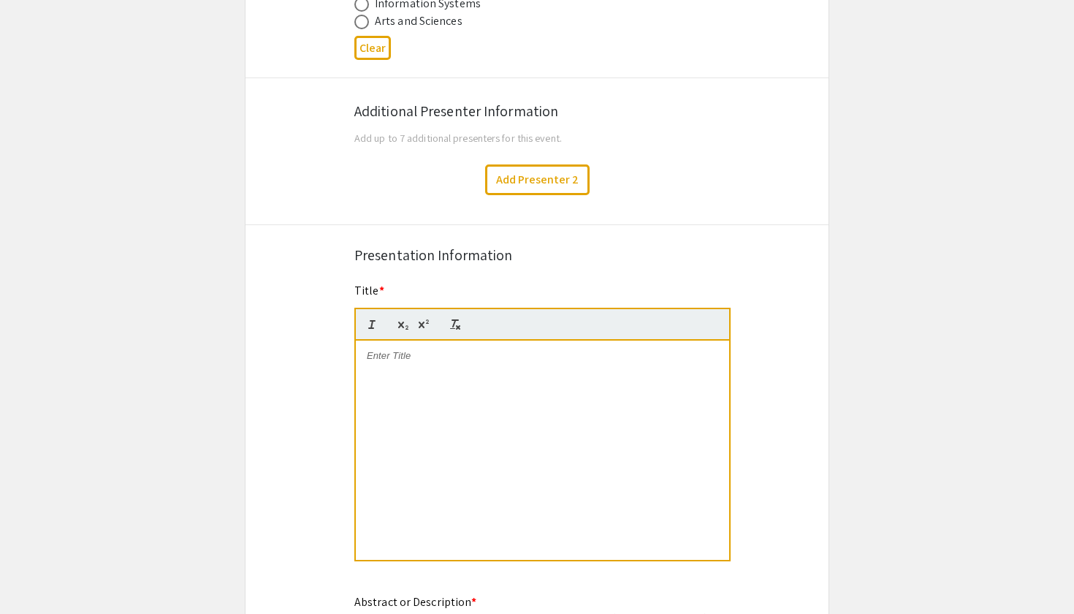
scroll to position [7, 1]
click at [399, 408] on div "Parental Income and Access to Higher Education: Patterns in U.S. College Applic…" at bounding box center [542, 450] width 373 height 219
click at [413, 276] on div "Symposium Presentation Submission Summer Undergraduate Research Showcase 2025 P…" at bounding box center [537, 436] width 585 height 2355
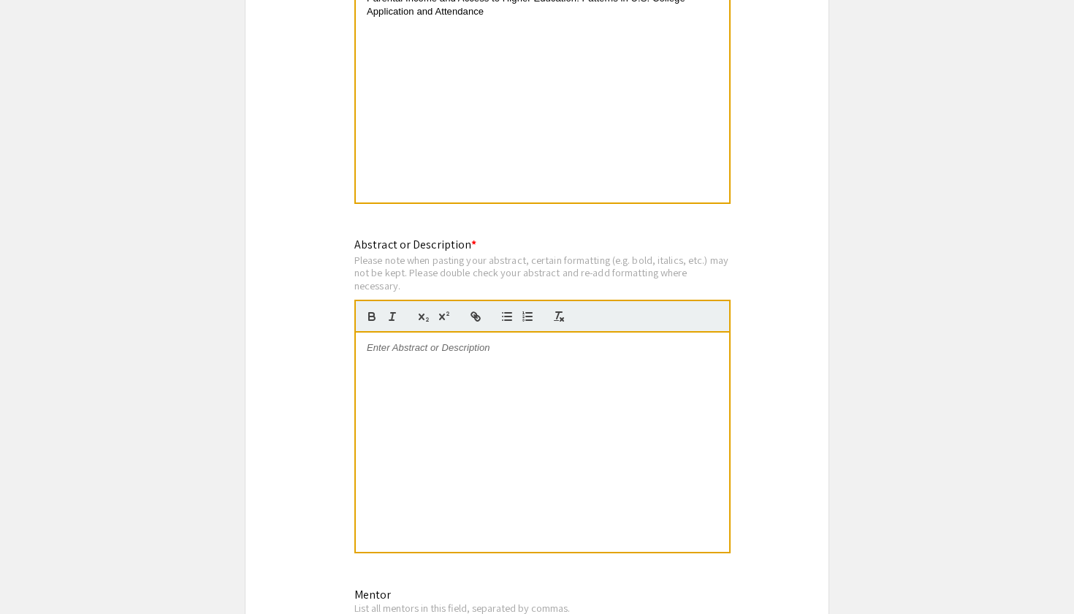
scroll to position [1190, 0]
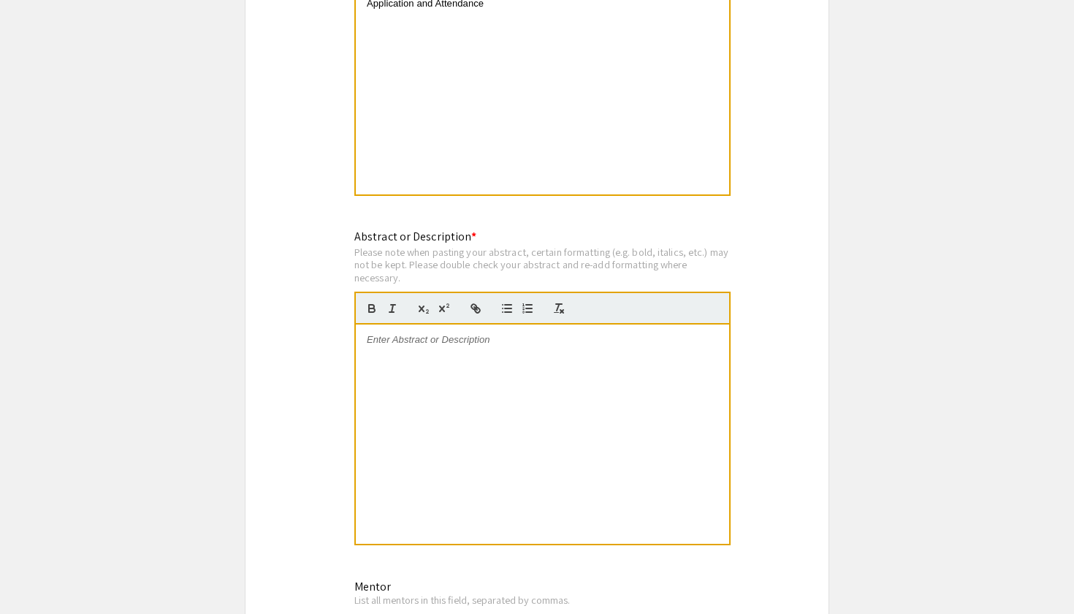
click at [451, 373] on div at bounding box center [542, 433] width 373 height 219
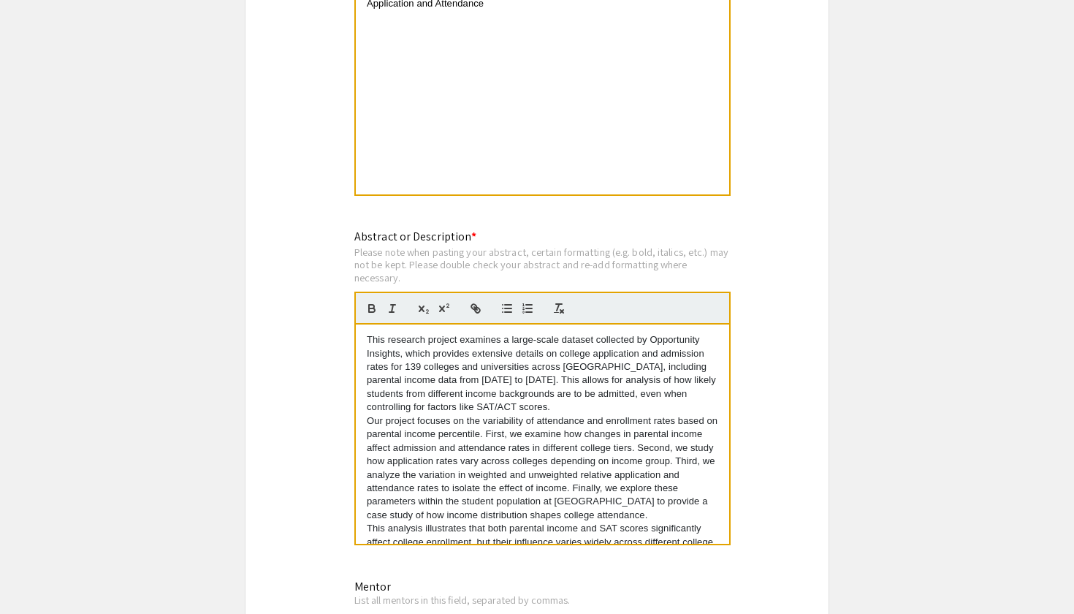
scroll to position [0, 0]
click at [502, 411] on p "This research project examines a large-scale dataset collected by Opportunity I…" at bounding box center [542, 373] width 351 height 81
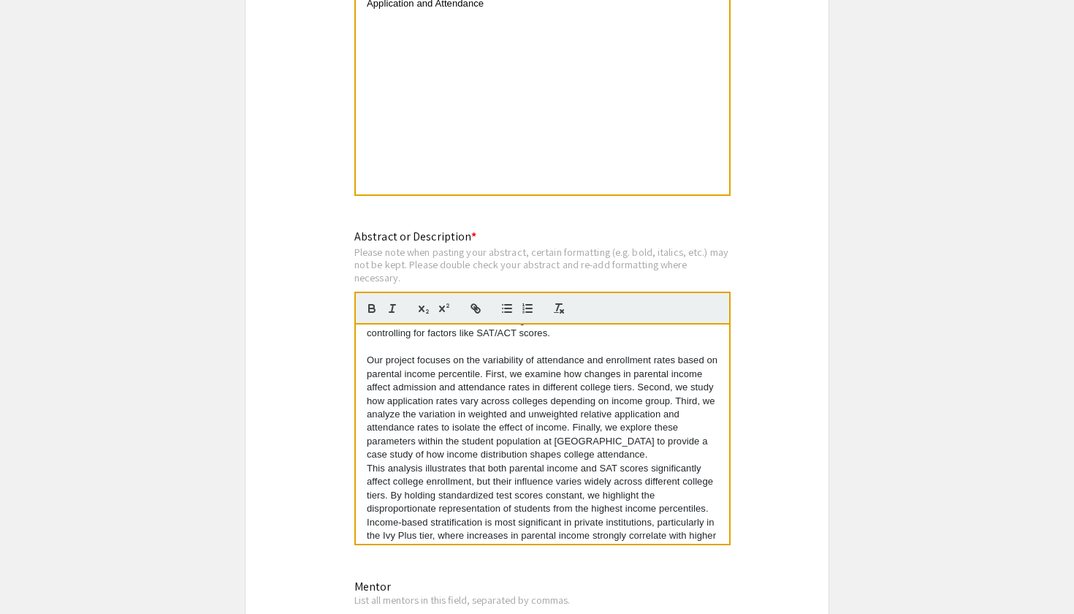
scroll to position [76, 0]
click at [663, 452] on p "Our project focuses on the variability of attendance and enrollment rates based…" at bounding box center [542, 405] width 351 height 108
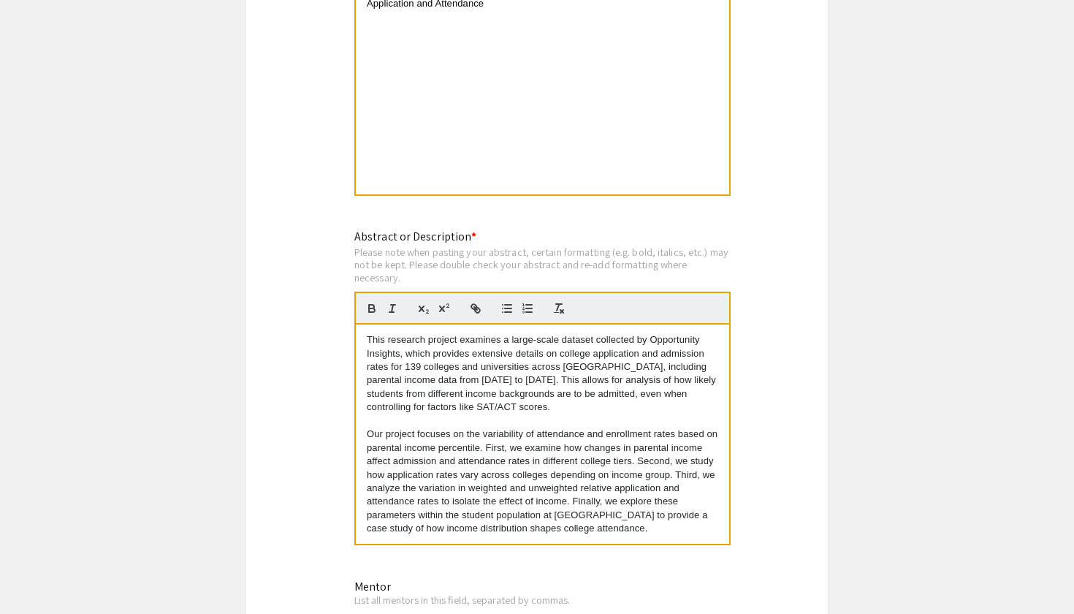
scroll to position [0, 0]
click at [345, 359] on div "Abstract or Description * Please note when pasting your abstract, certain forma…" at bounding box center [536, 397] width 387 height 338
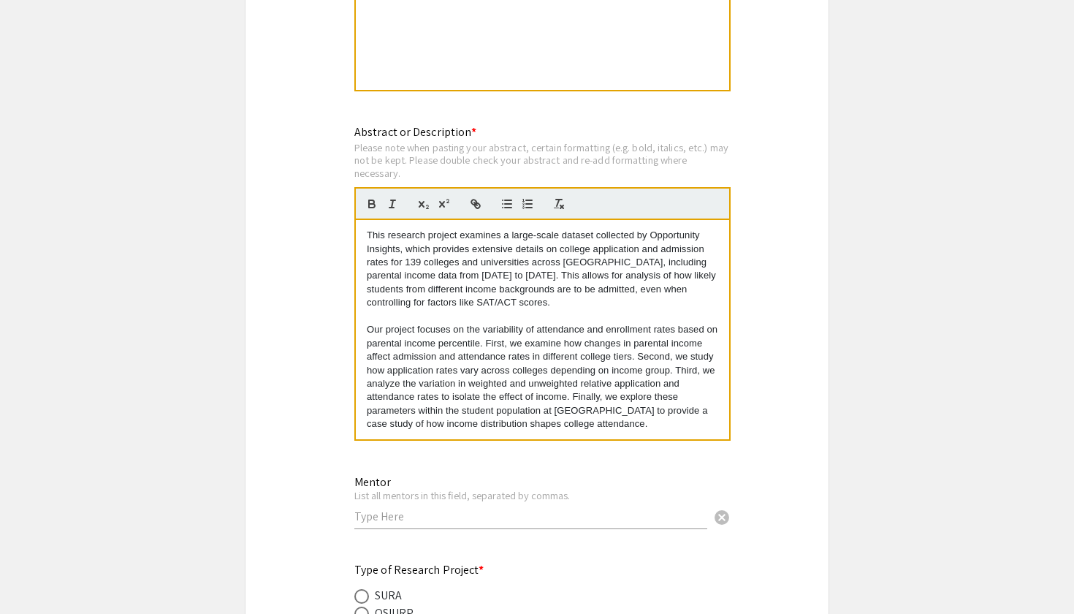
scroll to position [1296, 0]
click at [695, 338] on p "Our project focuses on the variability of attendance and enrollment rates based…" at bounding box center [542, 376] width 351 height 108
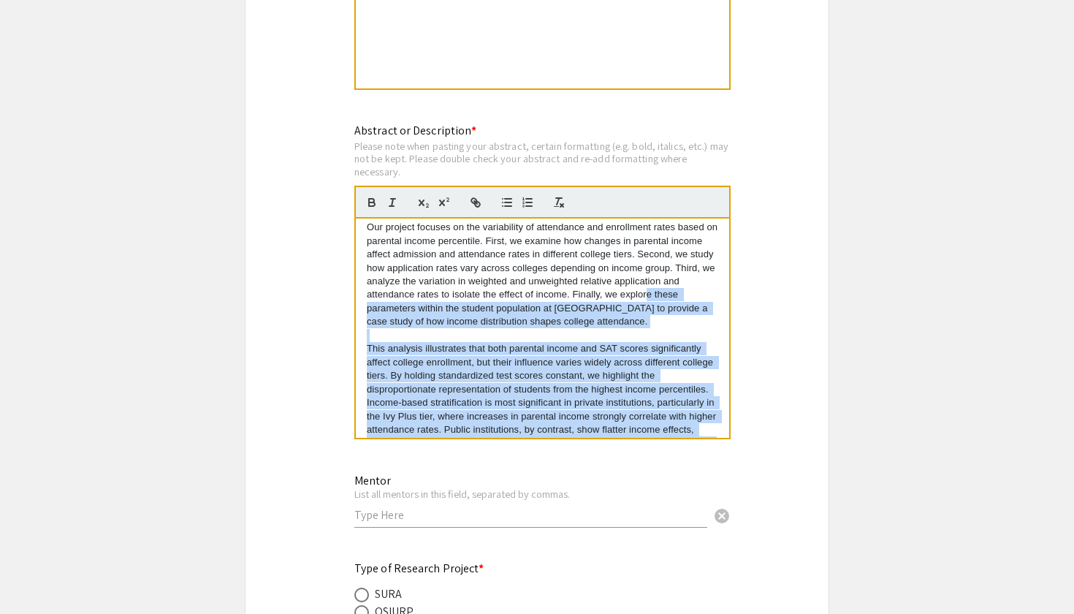
drag, startPoint x: 647, startPoint y: 391, endPoint x: 659, endPoint y: 450, distance: 60.5
click at [659, 450] on div "Abstract or Description * Please note when pasting your abstract, certain forma…" at bounding box center [542, 289] width 376 height 335
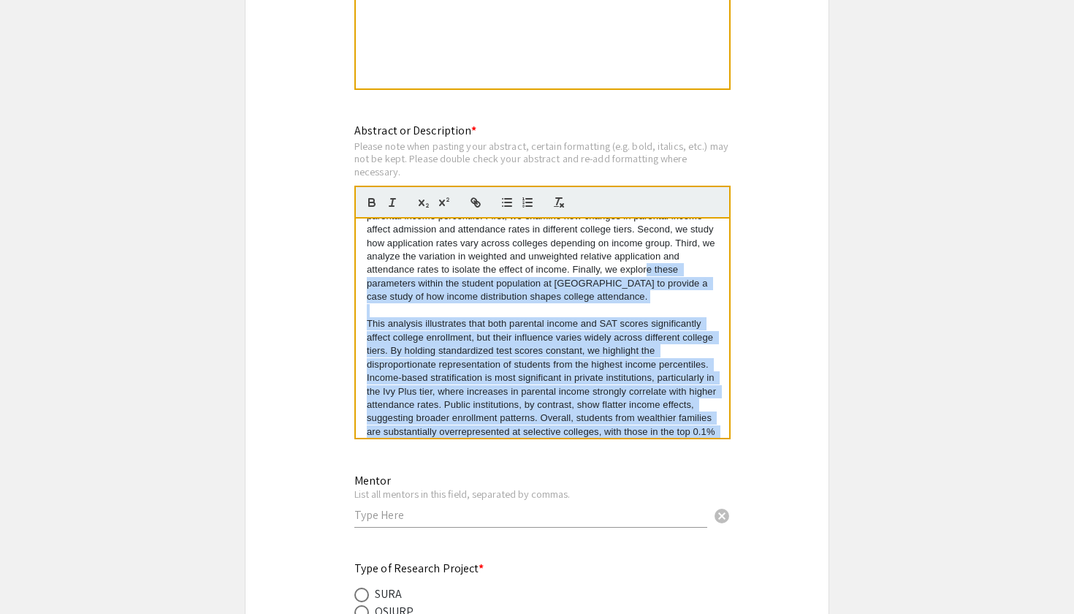
click at [641, 405] on p "This analysis illustrates that both parental income and SAT scores significantl…" at bounding box center [542, 391] width 351 height 148
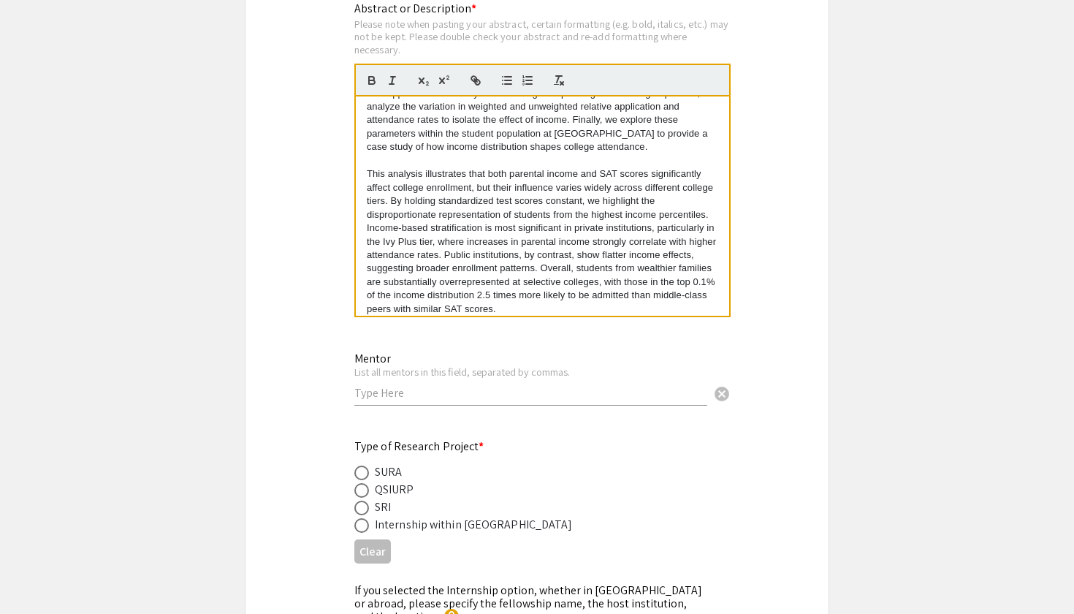
scroll to position [1421, 0]
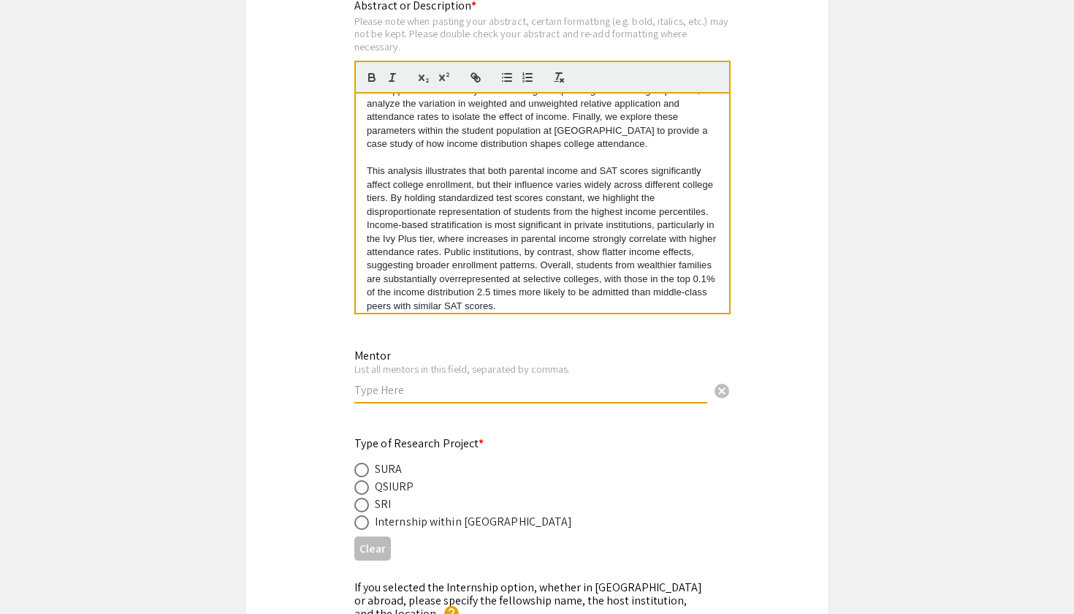
click at [440, 395] on input "text" at bounding box center [530, 389] width 353 height 15
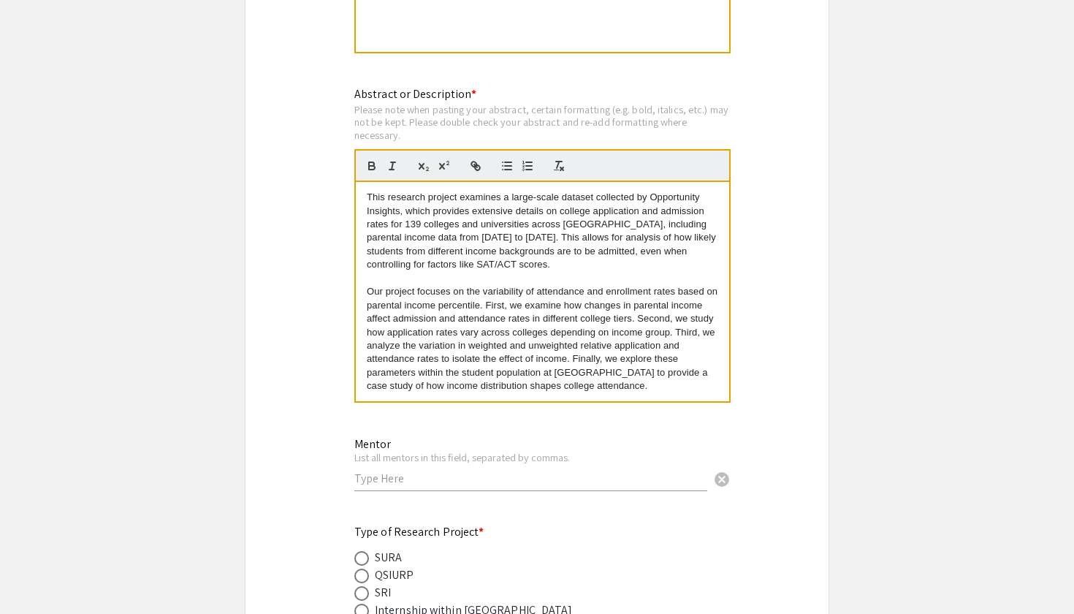
scroll to position [0, 0]
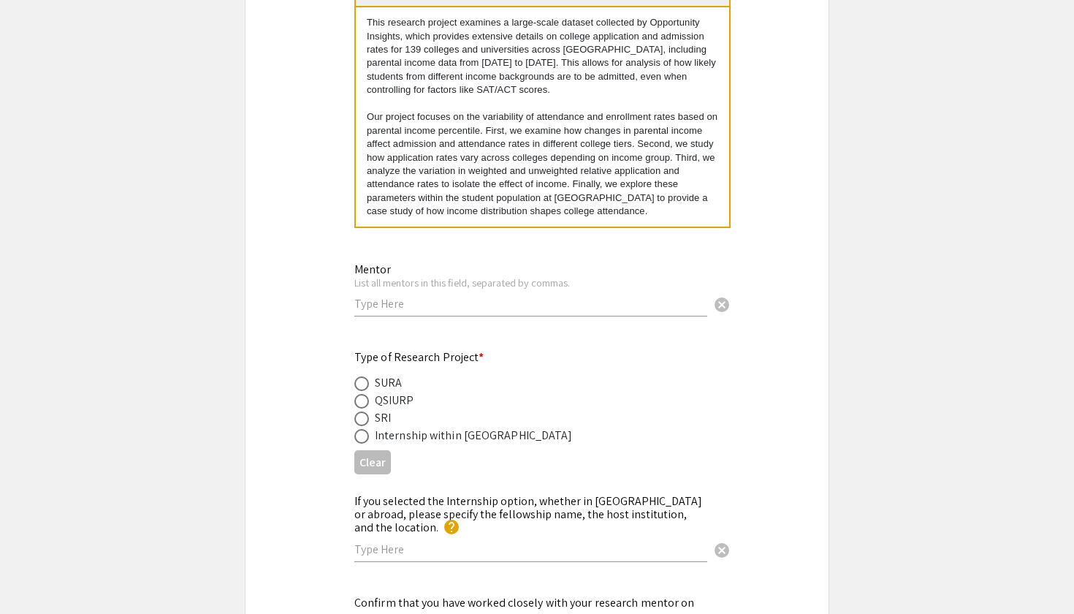
scroll to position [1510, 0]
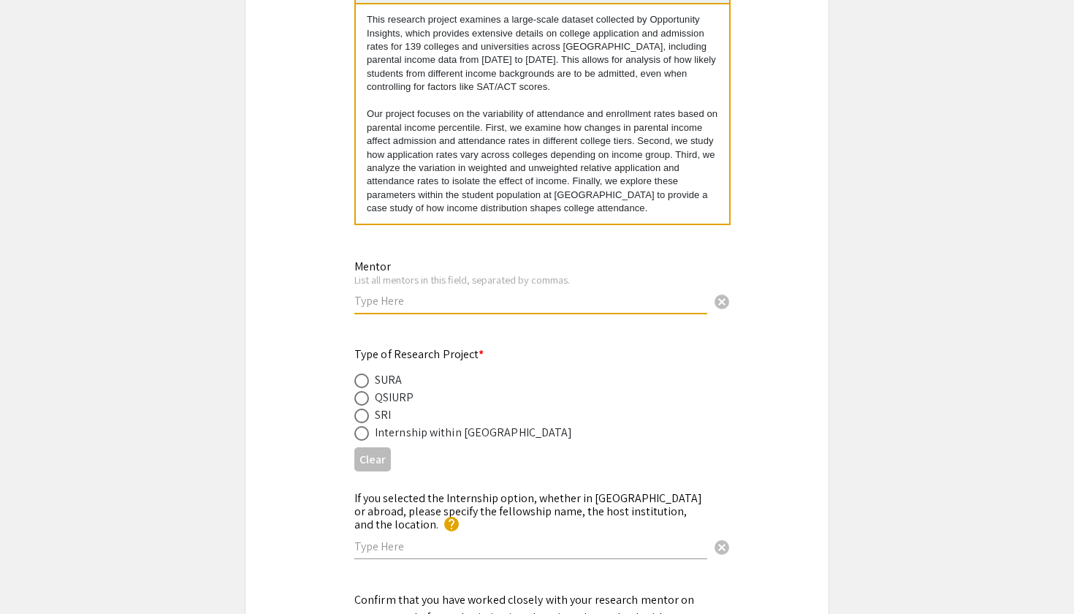
click at [685, 305] on input "text" at bounding box center [530, 300] width 353 height 15
paste input "[GEOGRAPHIC_DATA]"
type input "[GEOGRAPHIC_DATA]"
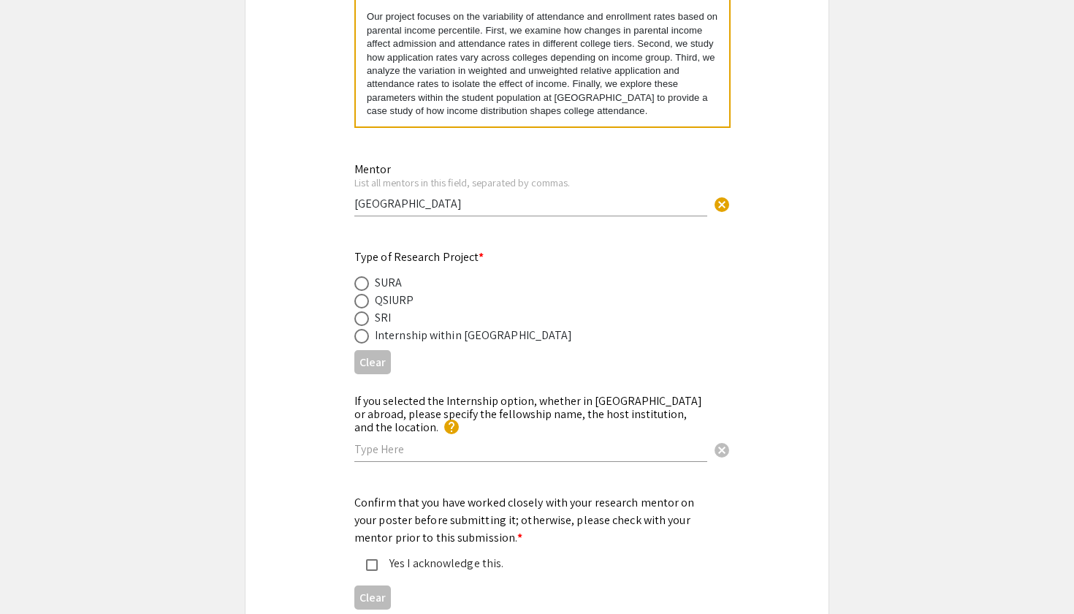
scroll to position [1609, 0]
click at [360, 279] on span at bounding box center [361, 282] width 15 height 15
click at [360, 279] on input "radio" at bounding box center [361, 282] width 15 height 15
radio input "true"
click at [368, 553] on div "Yes I acknowledge this." at bounding box center [525, 562] width 342 height 18
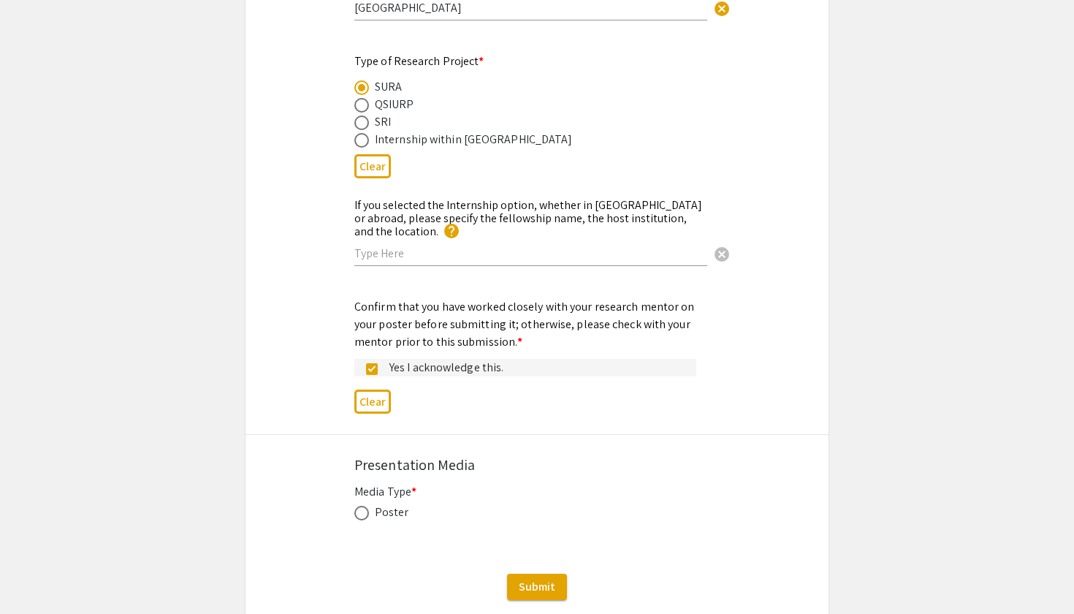
scroll to position [1808, 0]
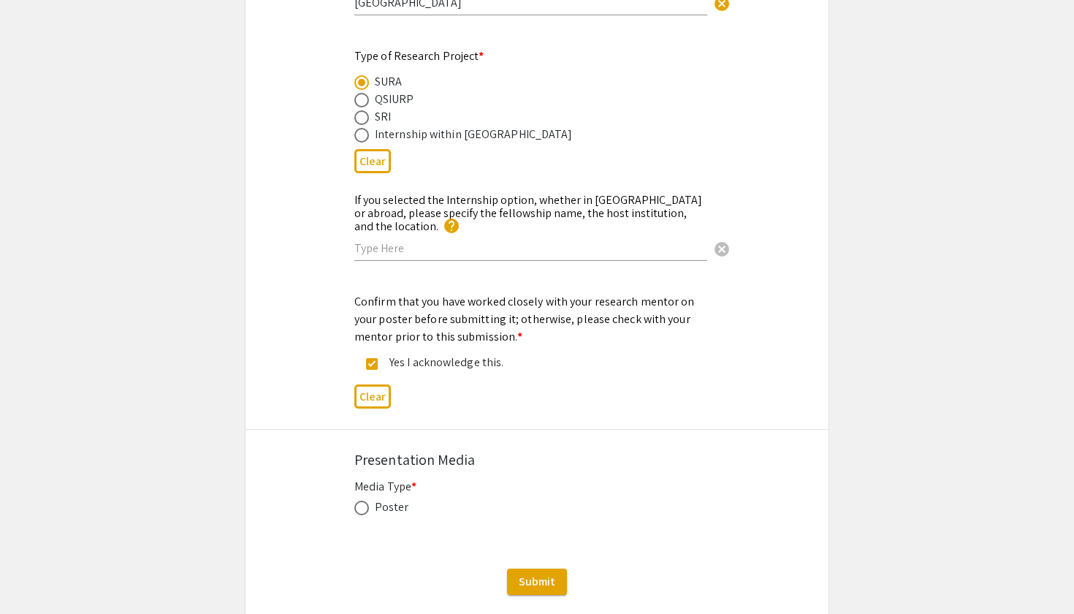
click at [362, 501] on span at bounding box center [361, 508] width 15 height 15
click at [362, 501] on input "radio" at bounding box center [361, 508] width 15 height 15
radio input "true"
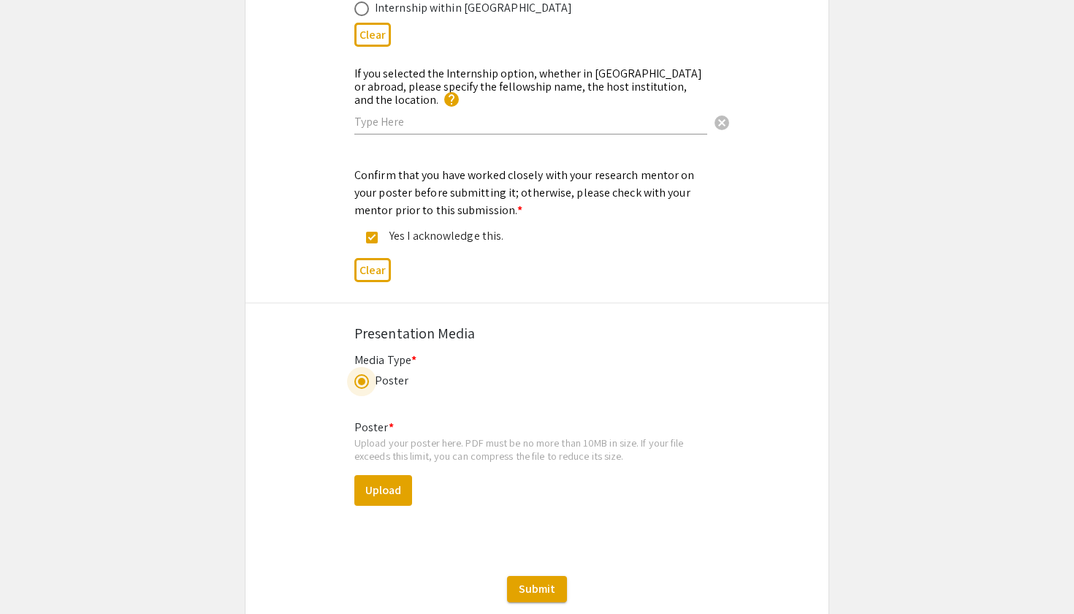
scroll to position [1936, 0]
click at [385, 476] on button "Upload" at bounding box center [383, 488] width 58 height 31
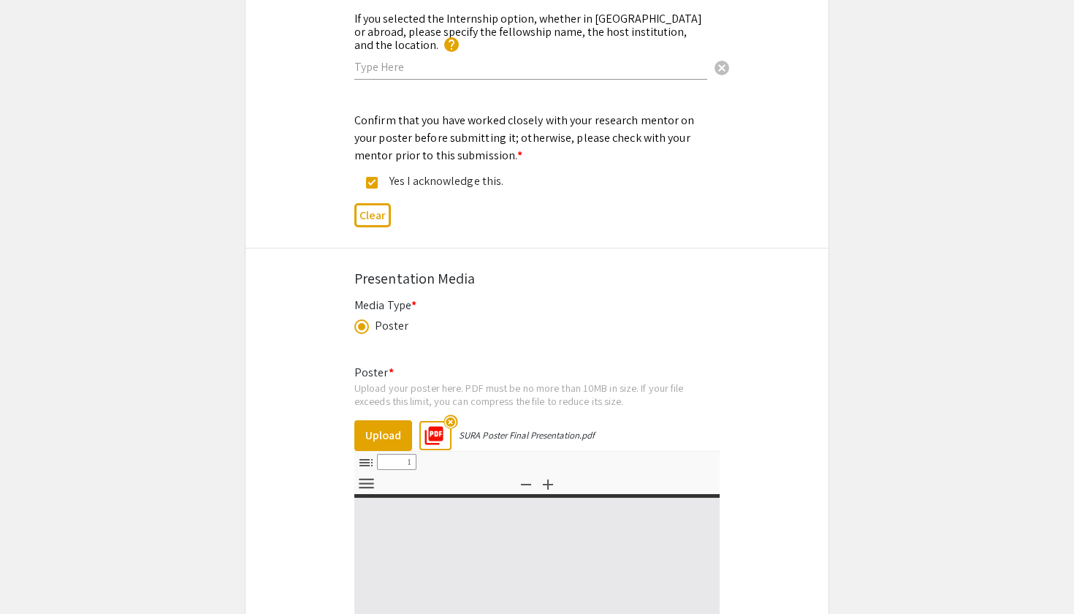
select select "custom"
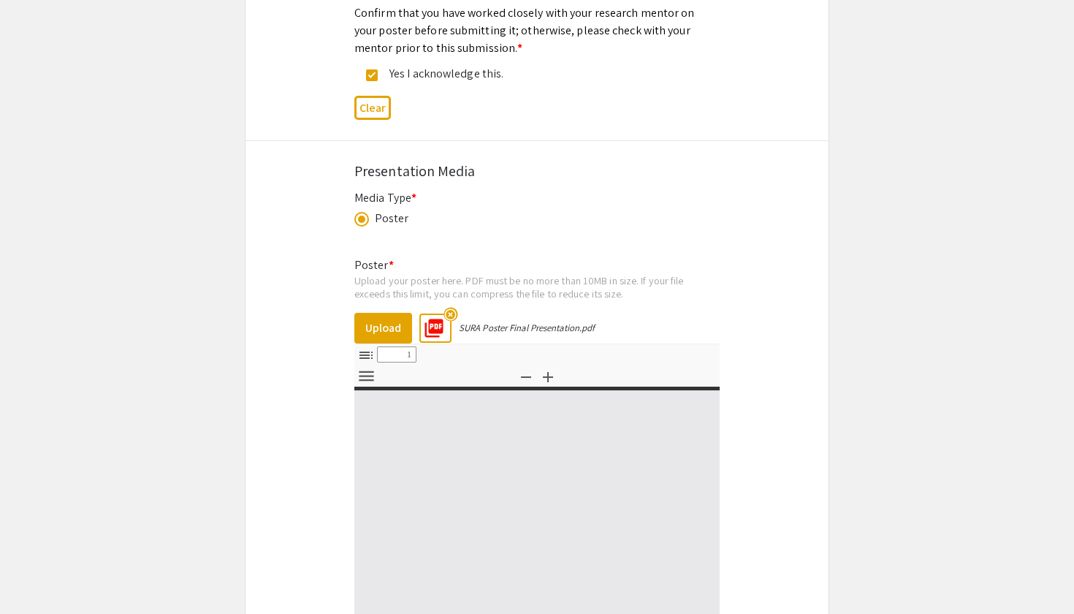
scroll to position [2100, 0]
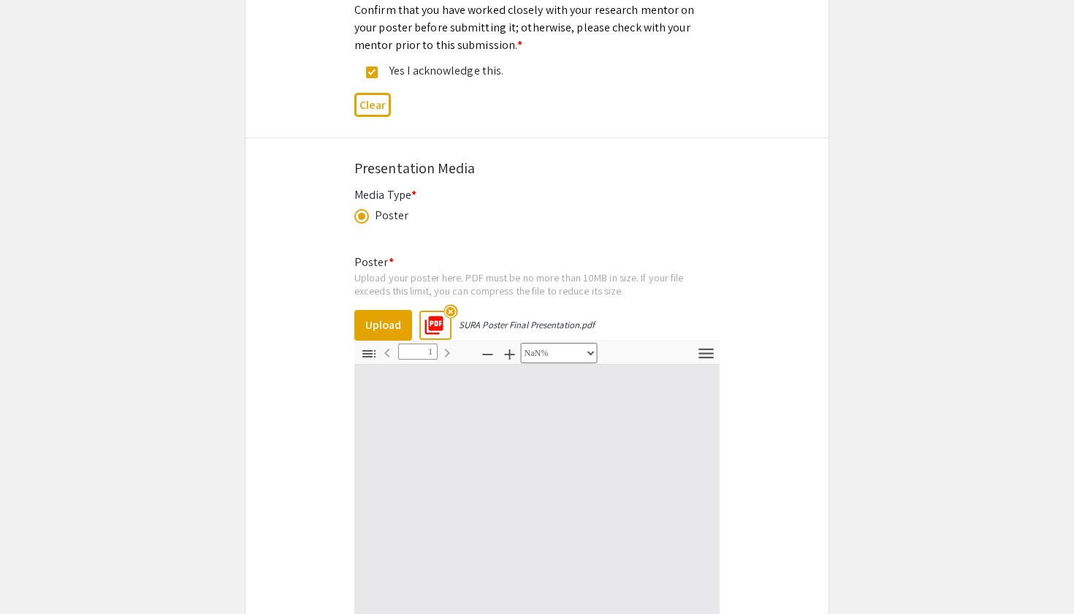
type input "0"
select select "custom"
type input "1"
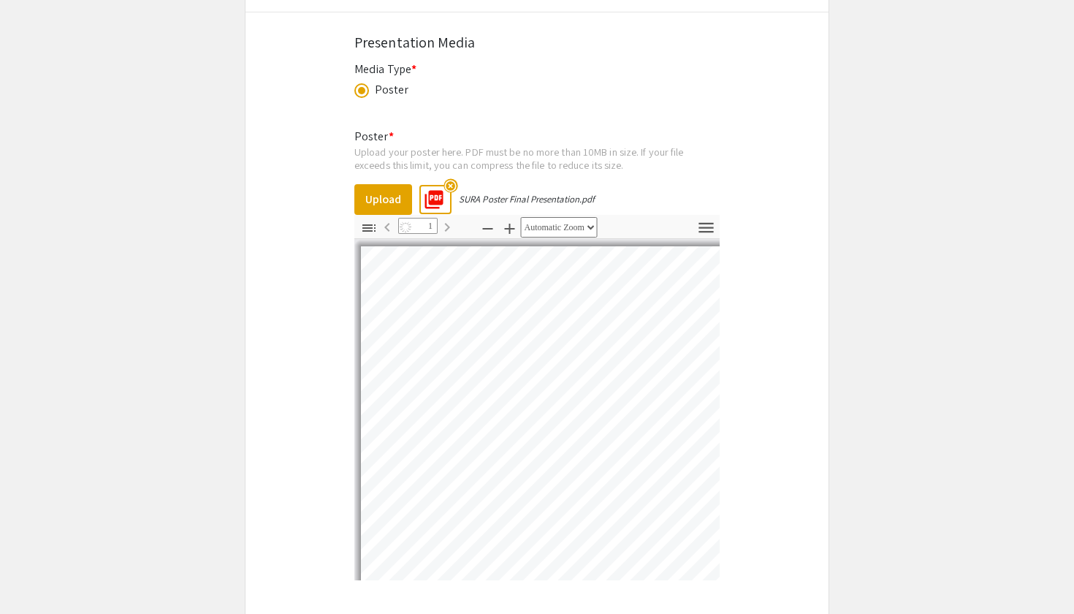
scroll to position [2228, 0]
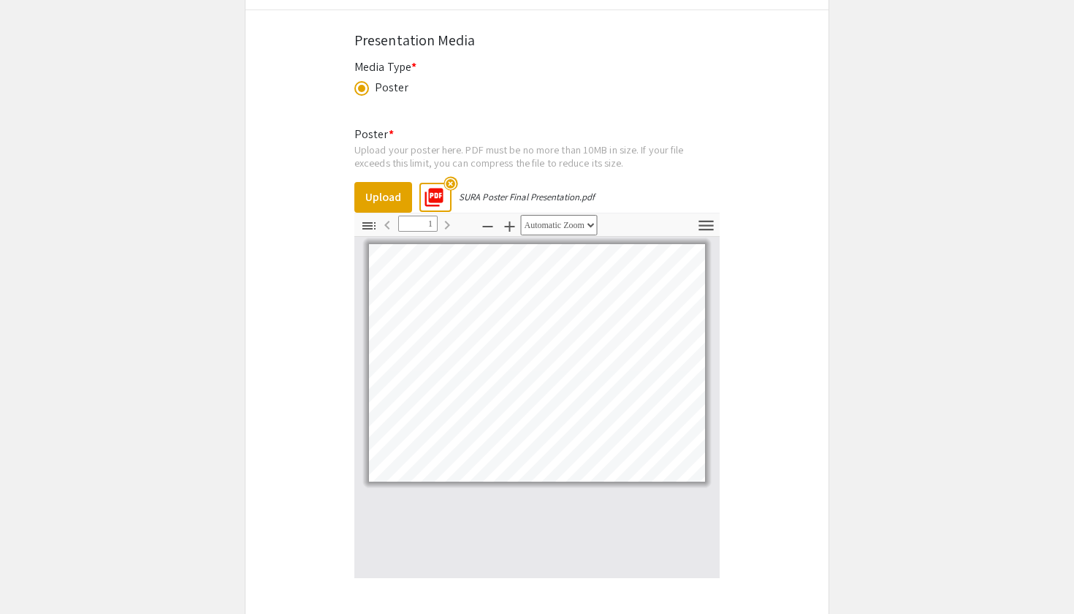
click at [501, 218] on icon "button" at bounding box center [510, 227] width 18 height 18
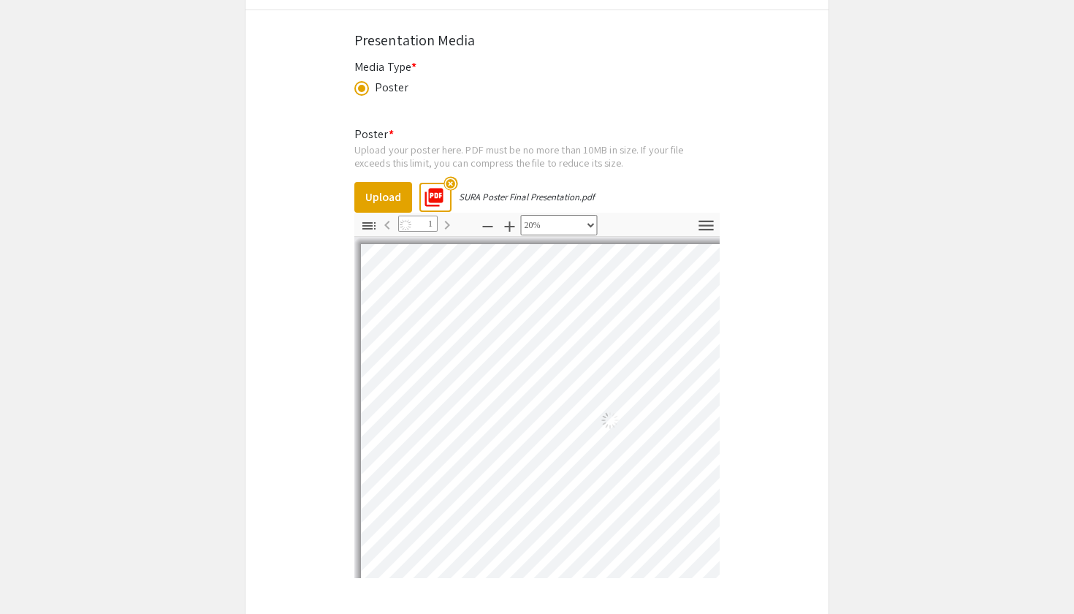
click at [501, 218] on icon "button" at bounding box center [510, 227] width 18 height 18
click at [479, 218] on icon "button" at bounding box center [488, 227] width 18 height 18
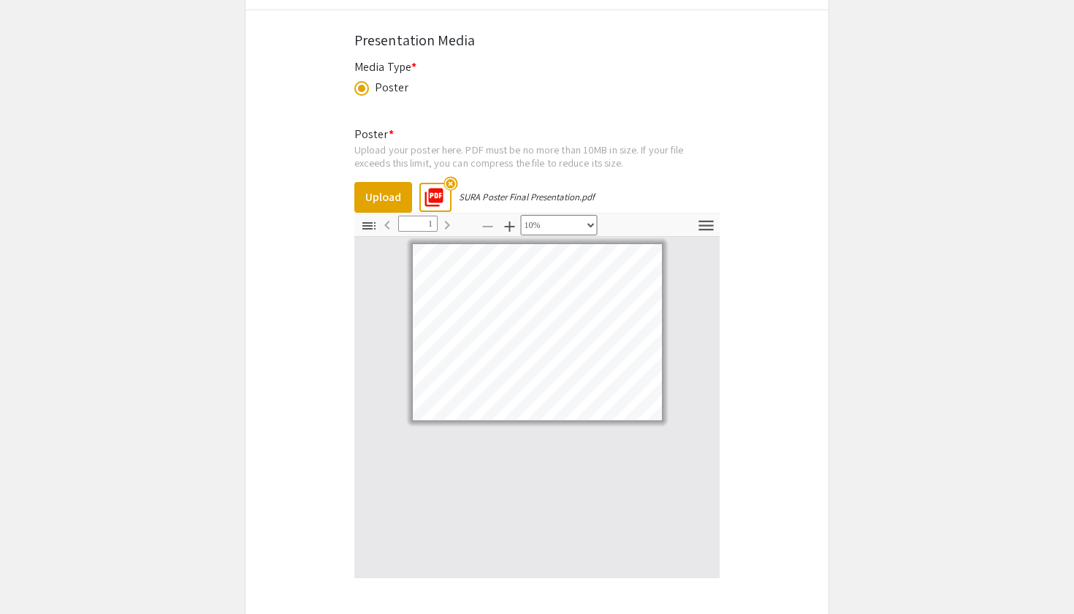
click at [505, 221] on icon "button" at bounding box center [510, 226] width 10 height 10
select select "custom"
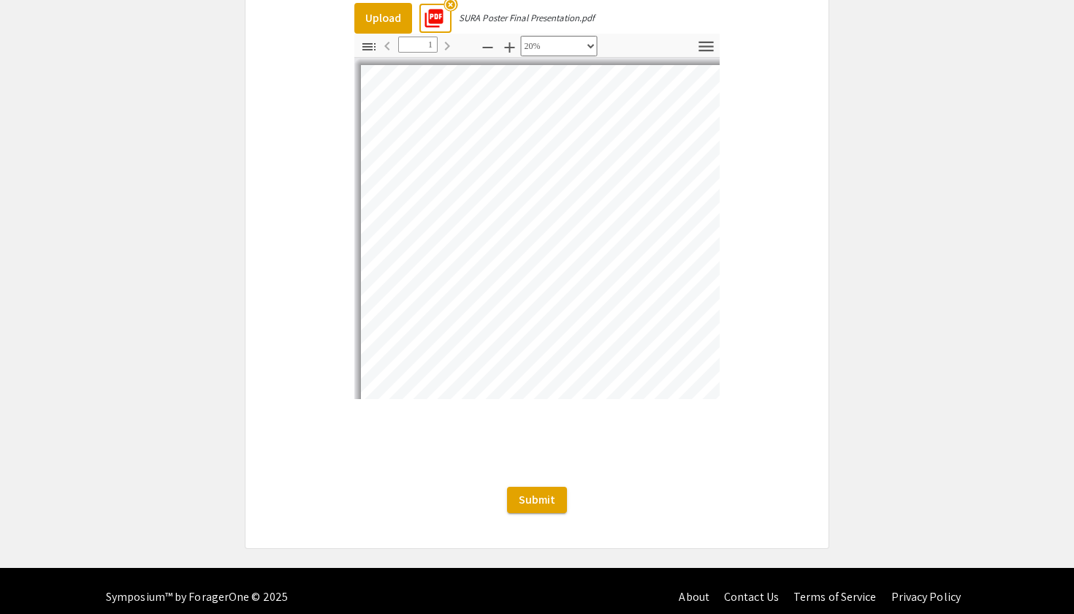
scroll to position [2406, 0]
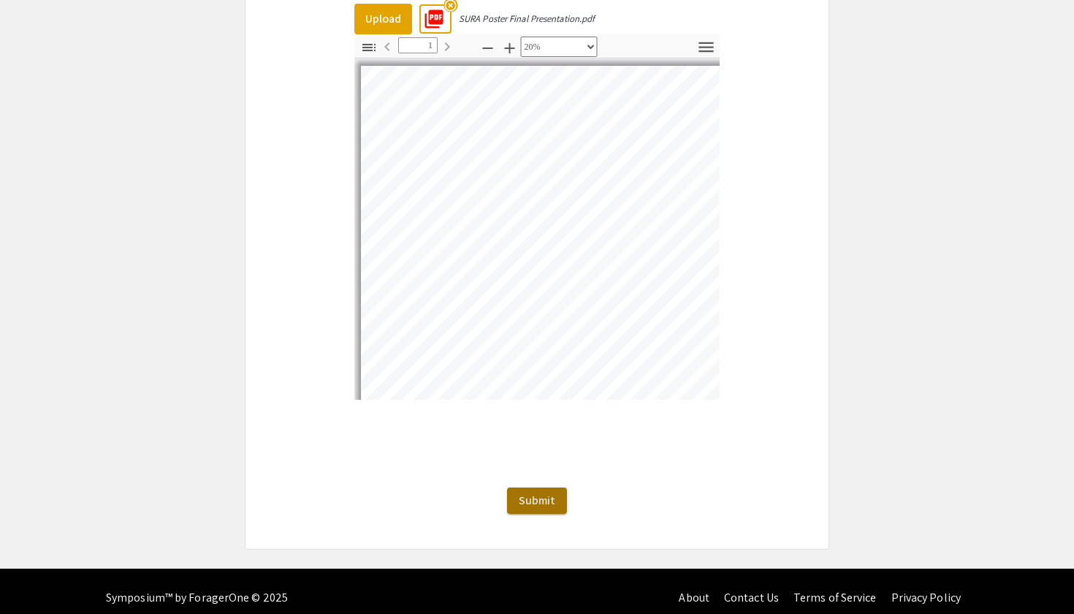
click at [544, 492] on span "Submit" at bounding box center [537, 499] width 37 height 15
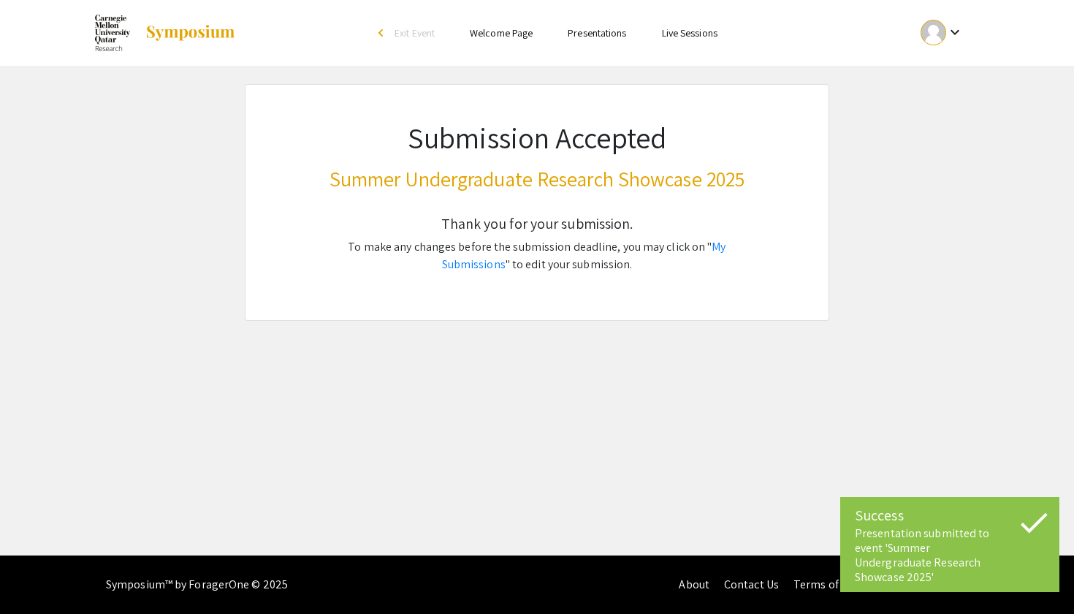
scroll to position [0, 0]
